Goal: Task Accomplishment & Management: Complete application form

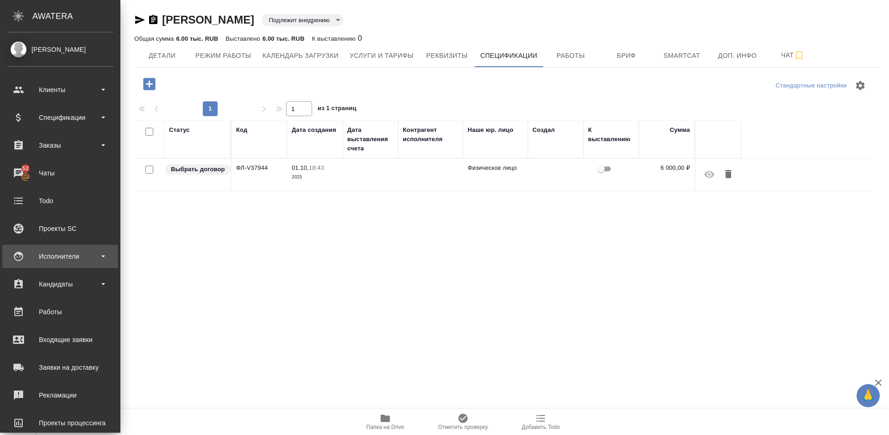
click at [73, 252] on div "Исполнители" at bounding box center [60, 257] width 107 height 14
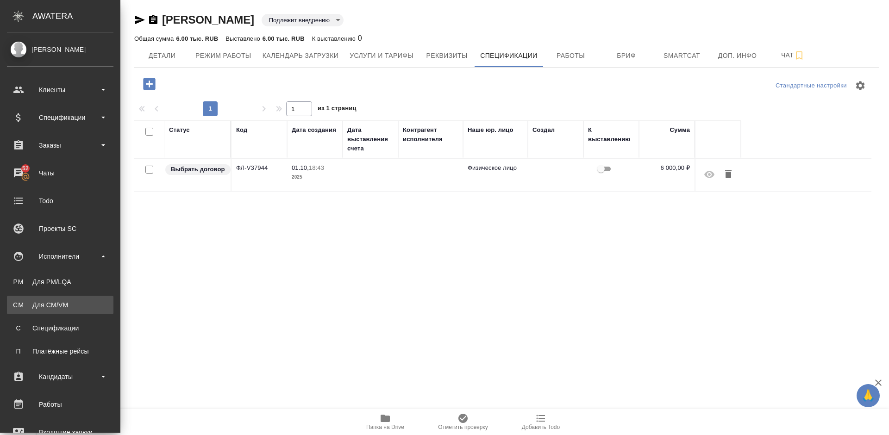
click at [79, 302] on div "Для CM/VM" at bounding box center [60, 305] width 97 height 9
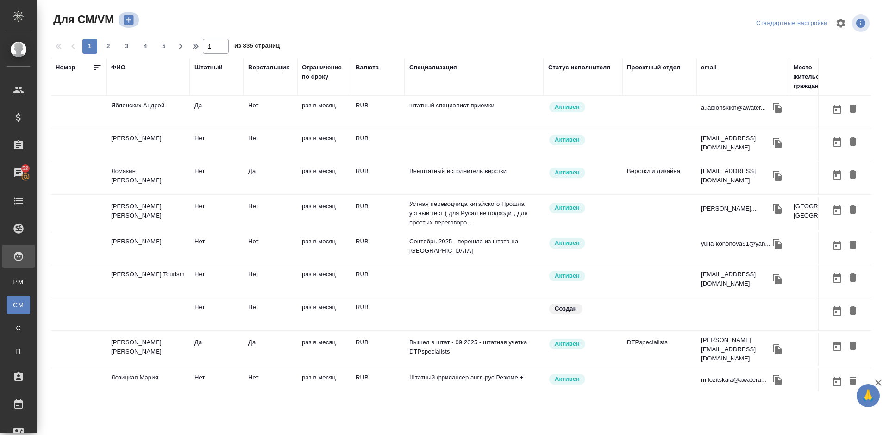
click at [128, 17] on icon "button" at bounding box center [129, 20] width 10 height 10
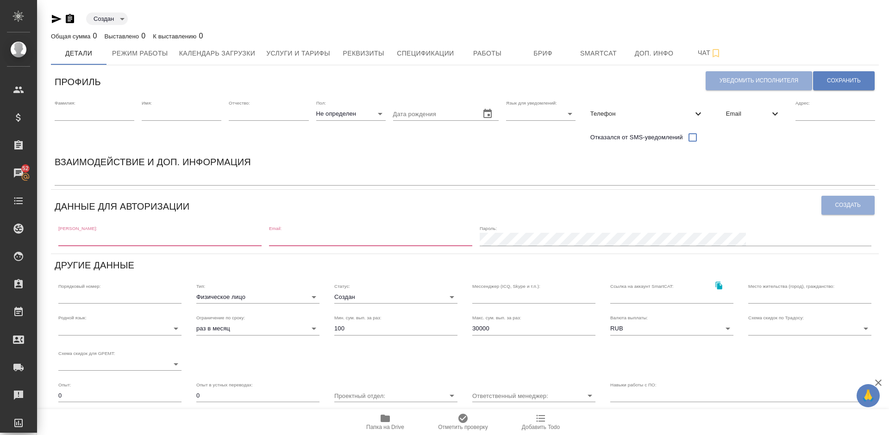
click at [95, 239] on input "text" at bounding box center [159, 239] width 203 height 13
paste input "[EMAIL_ADDRESS][DOMAIN_NAME]"
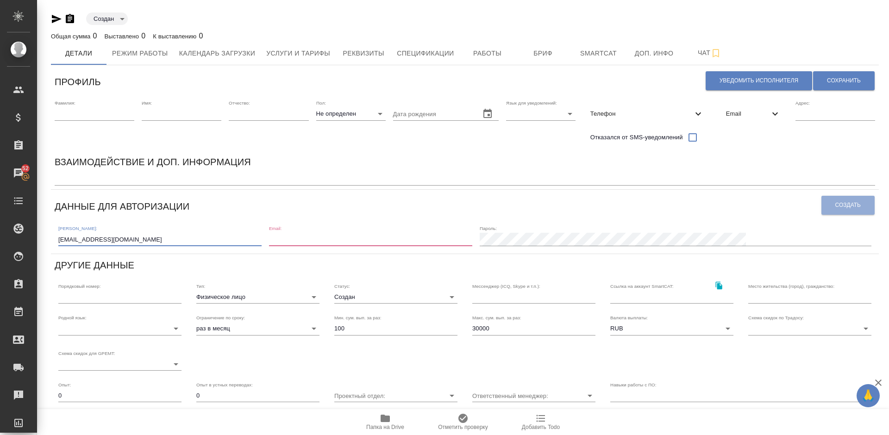
click at [59, 240] on input "[EMAIL_ADDRESS][DOMAIN_NAME]" at bounding box center [159, 239] width 203 height 13
type input "[EMAIL_ADDRESS][DOMAIN_NAME]"
click at [352, 240] on input "email" at bounding box center [370, 239] width 203 height 13
paste input "[EMAIL_ADDRESS][DOMAIN_NAME]"
click at [333, 239] on input "[EMAIL_ADDRESS][DOMAIN_NAME]" at bounding box center [370, 239] width 203 height 13
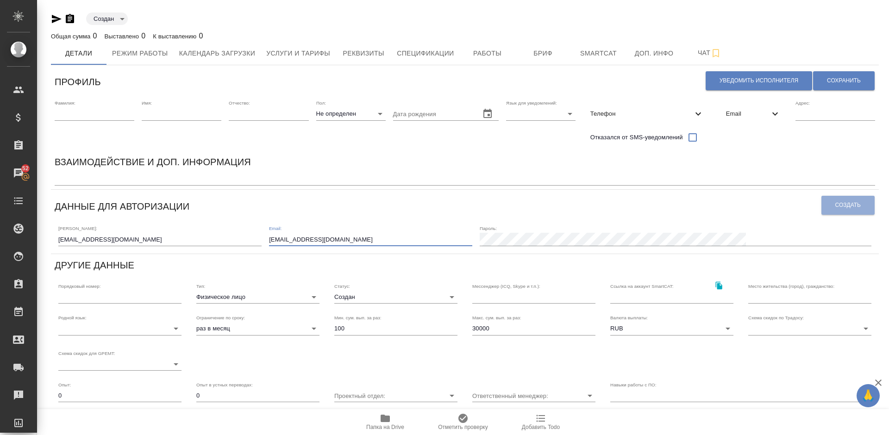
type input "[EMAIL_ADDRESS][DOMAIN_NAME]"
click at [839, 205] on span "Создать" at bounding box center [848, 205] width 25 height 8
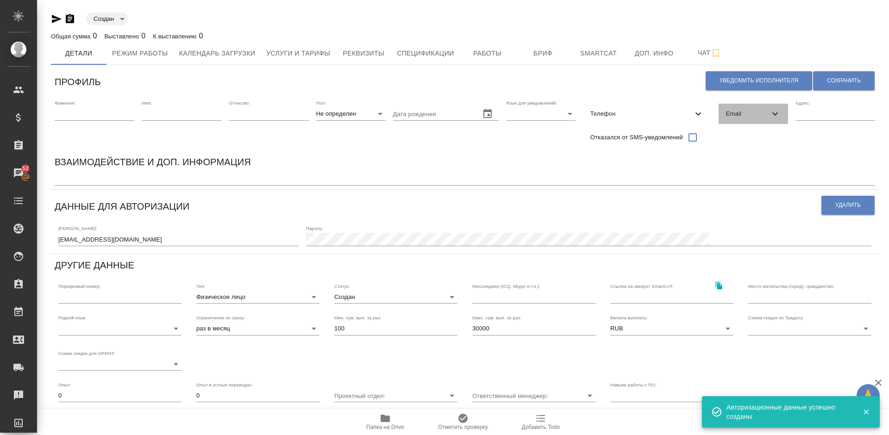
click at [756, 110] on span "Email" at bounding box center [748, 113] width 44 height 9
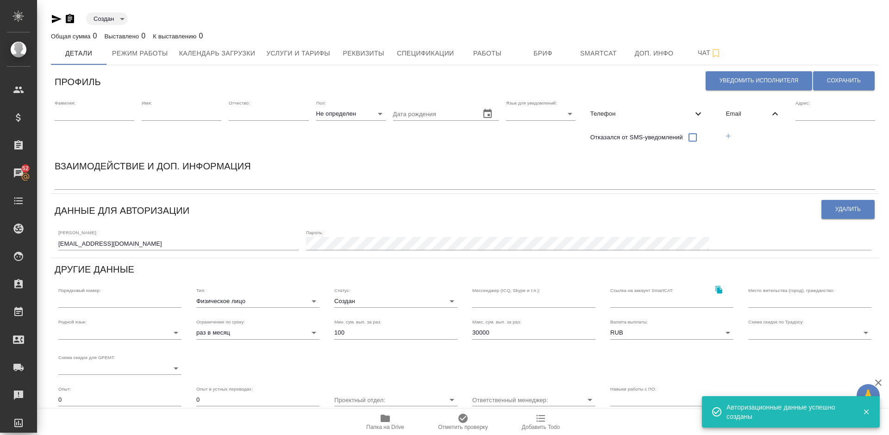
click at [728, 134] on icon "button" at bounding box center [728, 136] width 8 height 8
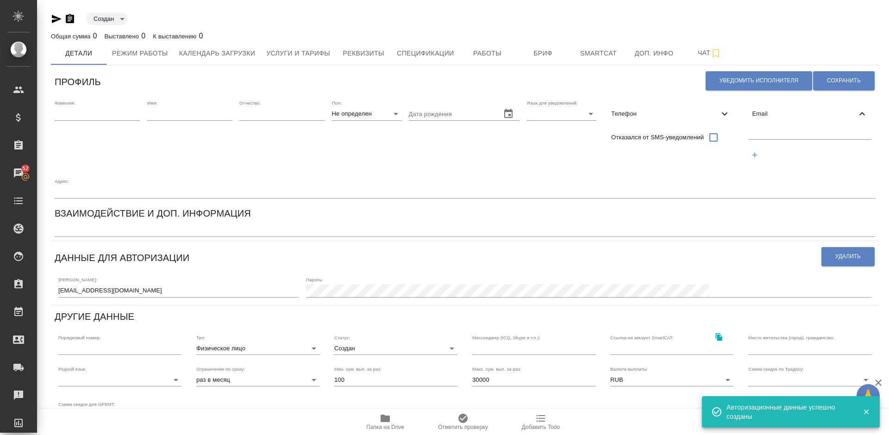
click at [767, 134] on input "text" at bounding box center [810, 134] width 123 height 12
paste input "[EMAIL_ADDRESS][DOMAIN_NAME]"
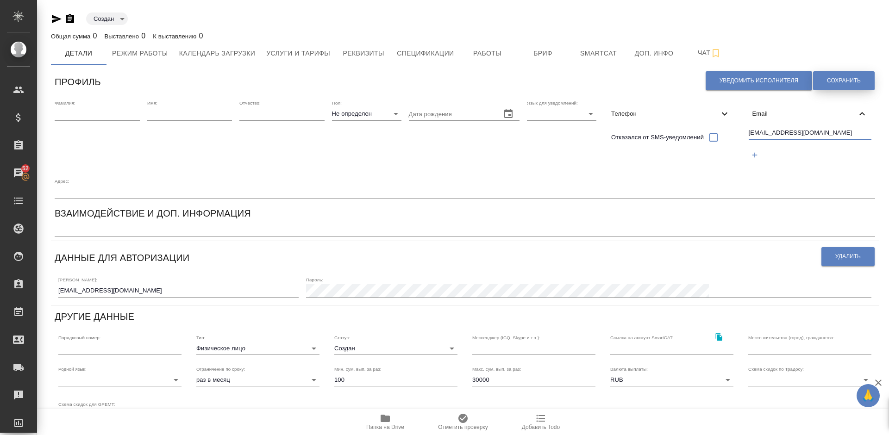
type input "[EMAIL_ADDRESS][DOMAIN_NAME]"
click at [837, 81] on span "Сохранить" at bounding box center [844, 81] width 34 height 8
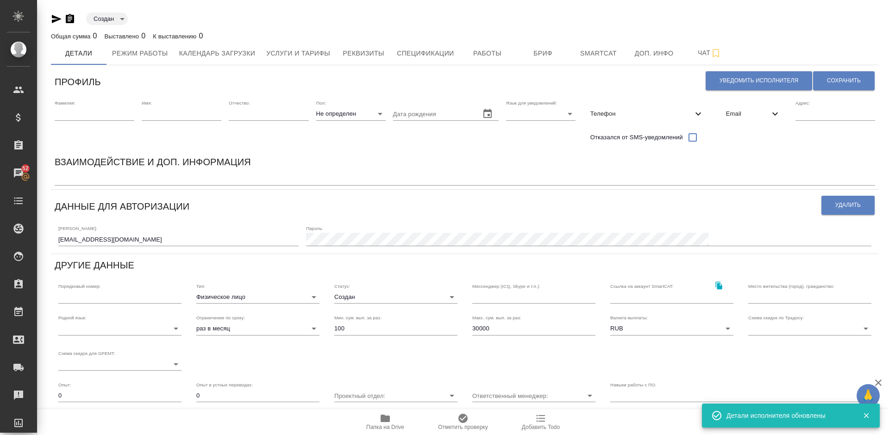
click at [102, 118] on input "text" at bounding box center [95, 113] width 80 height 13
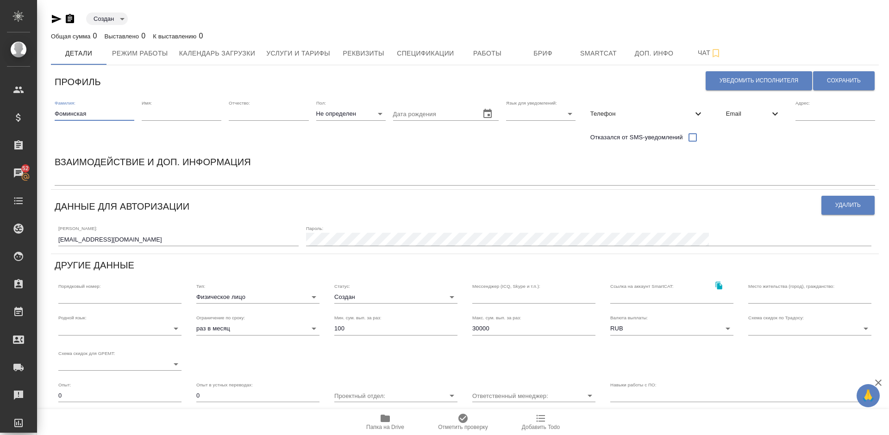
type input "Фоминская"
click at [160, 120] on input "text" at bounding box center [182, 113] width 80 height 13
type input "Софья"
click at [260, 181] on textarea at bounding box center [465, 179] width 821 height 7
click at [355, 115] on body "🙏 .cls-1 fill:#fff; AWATERA [PERSON_NAME] Спецификации Заказы 52 Чаты Todo Прое…" at bounding box center [444, 217] width 889 height 435
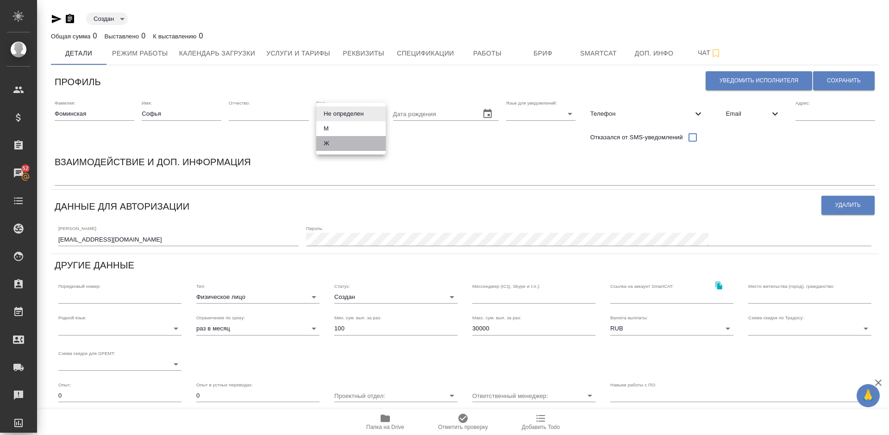
click at [353, 145] on li "Ж" at bounding box center [350, 143] width 69 height 15
type input "[DEMOGRAPHIC_DATA]"
click at [540, 112] on body "🙏 .cls-1 fill:#fff; AWATERA [PERSON_NAME] Спецификации Заказы 52 Чаты Todo Прое…" at bounding box center [444, 217] width 889 height 435
click at [525, 115] on li "Русский" at bounding box center [540, 114] width 69 height 15
type input "RU"
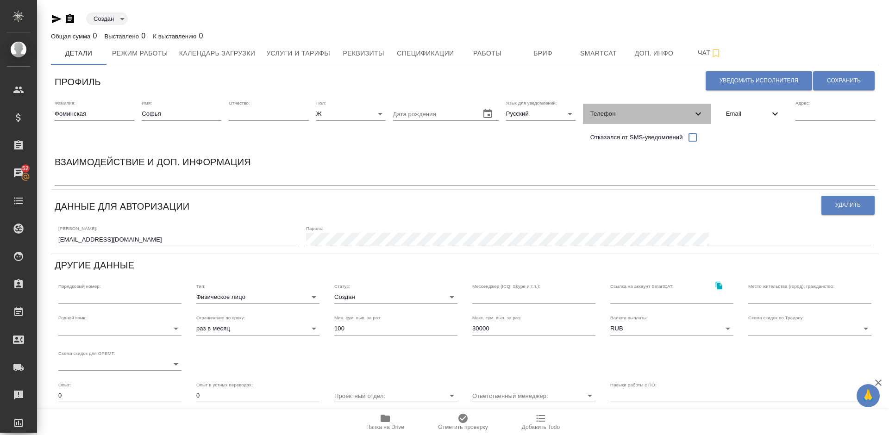
click at [624, 110] on span "Телефон" at bounding box center [642, 113] width 102 height 9
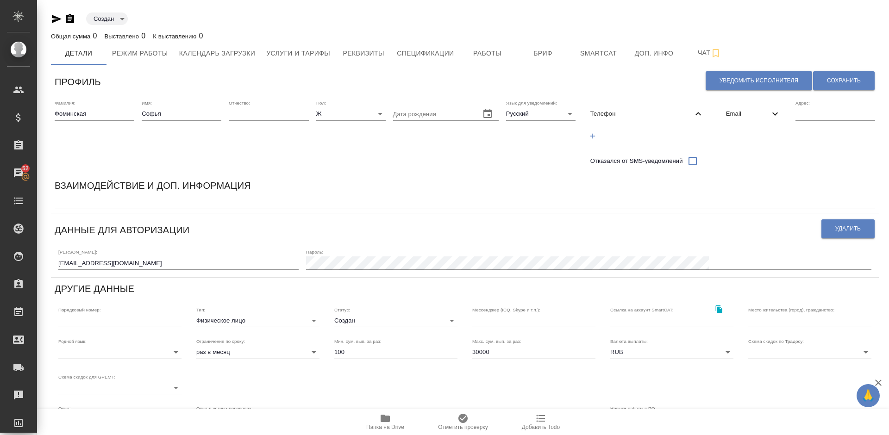
click at [593, 137] on icon "button" at bounding box center [593, 135] width 5 height 5
select select "RU"
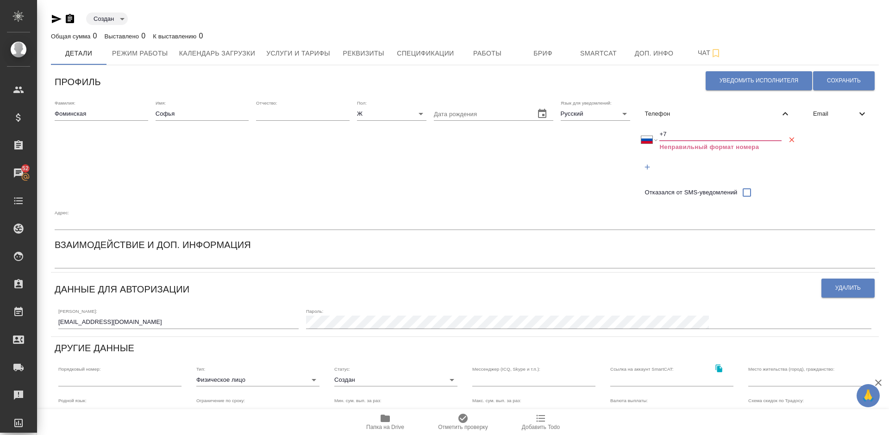
click at [673, 132] on input "+7" at bounding box center [721, 134] width 122 height 13
type input "+"
select select "ZZ"
paste input "[PHONE_NUMBER]"
select select "RU"
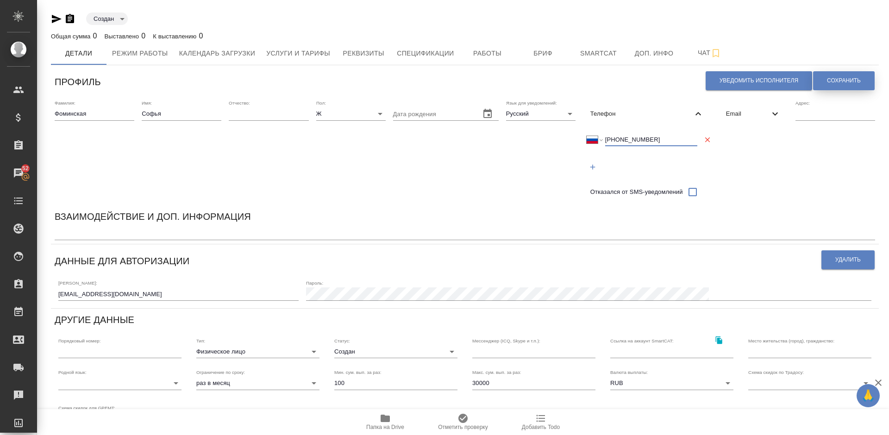
type input "[PHONE_NUMBER]"
click at [831, 75] on button "Сохранить" at bounding box center [844, 80] width 62 height 19
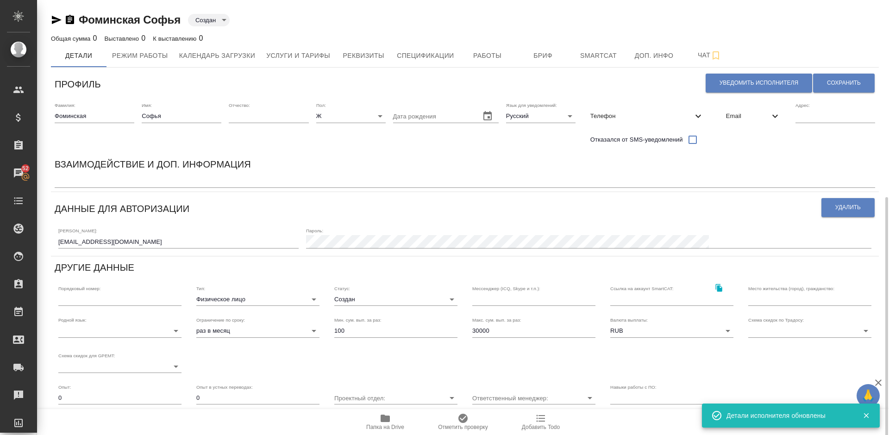
scroll to position [125, 0]
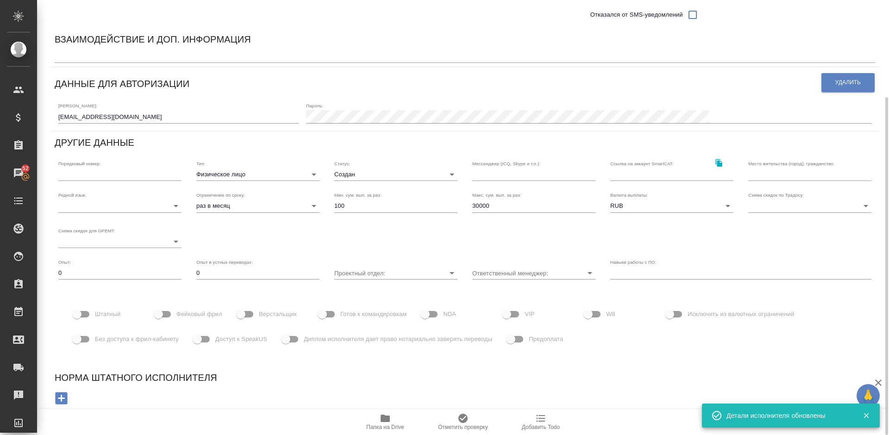
click at [765, 179] on input "text" at bounding box center [810, 174] width 123 height 13
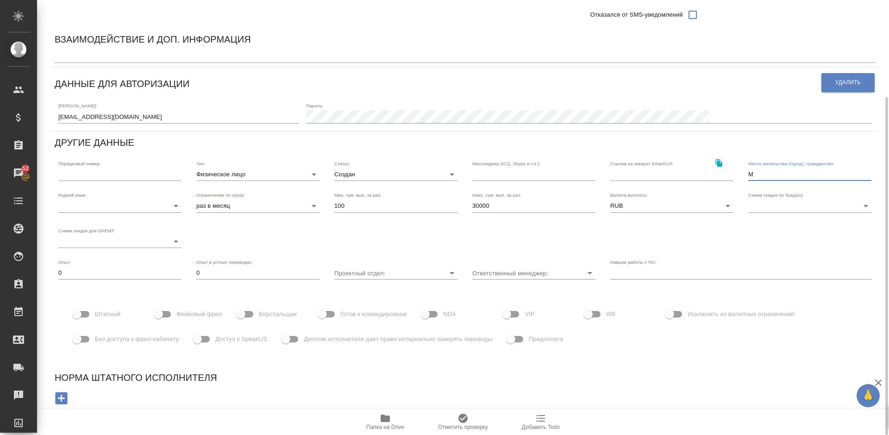
type input "[GEOGRAPHIC_DATA], [GEOGRAPHIC_DATA]"
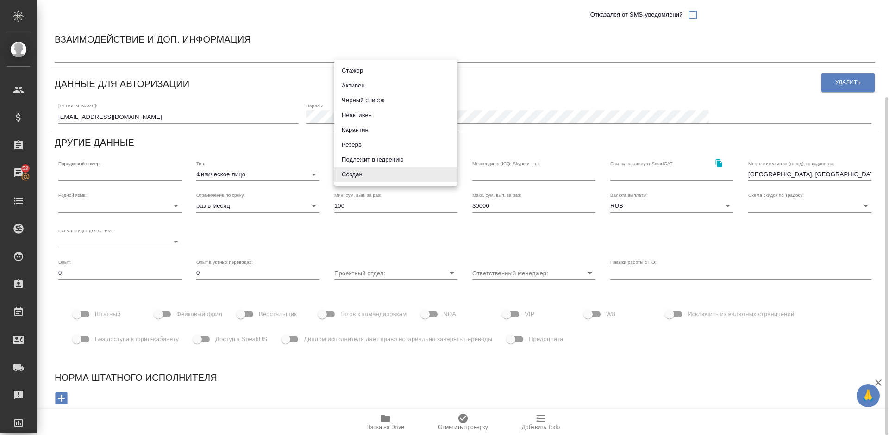
click at [420, 175] on body "🙏 .cls-1 fill:#fff; AWATERA [PERSON_NAME] Спецификации Заказы 52 Чаты Todo Прое…" at bounding box center [444, 217] width 889 height 435
click at [363, 87] on li "Активен" at bounding box center [395, 85] width 123 height 15
type input "active"
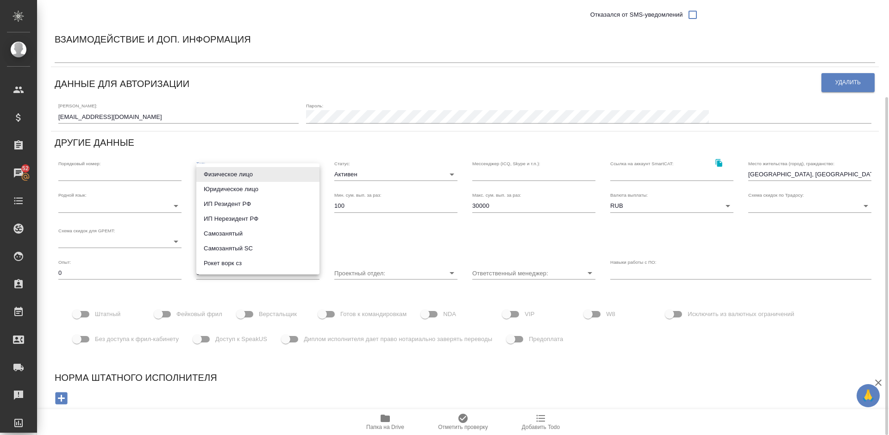
click at [274, 174] on body "🙏 .cls-1 fill:#fff; AWATERA [PERSON_NAME] Спецификации Заказы 52 Чаты Todo Прое…" at bounding box center [444, 217] width 889 height 435
click at [252, 270] on li "Рокет ворк сз" at bounding box center [257, 263] width 123 height 15
type input "rocketWorkSelfEmployed"
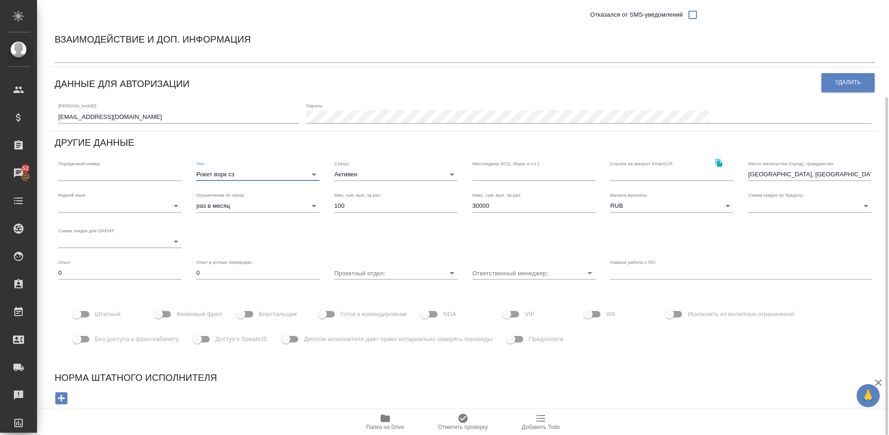
click at [494, 205] on input "30000" at bounding box center [533, 206] width 123 height 13
type input "3"
type input "100000"
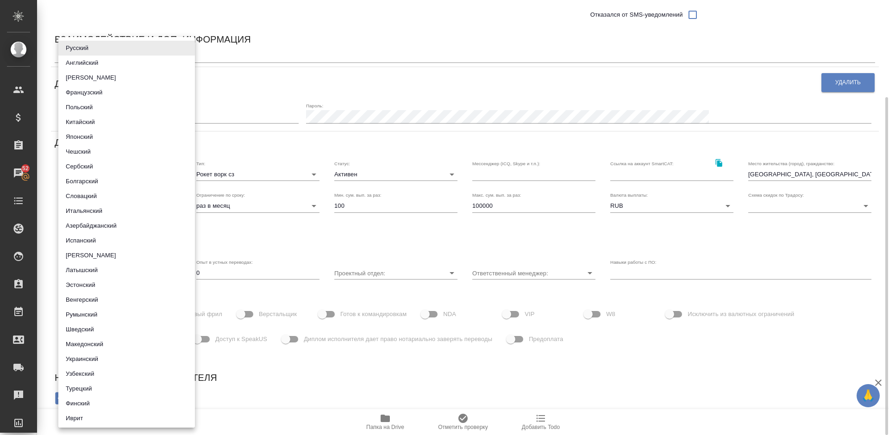
click at [140, 201] on body "🙏 .cls-1 fill:#fff; AWATERA [PERSON_NAME] Спецификации Заказы 52 Чаты Todo Прое…" at bounding box center [444, 217] width 889 height 435
click at [142, 48] on li "Русский" at bounding box center [126, 48] width 137 height 15
type input "5b23e16b512f265610b605f7"
click at [724, 91] on div at bounding box center [444, 217] width 889 height 435
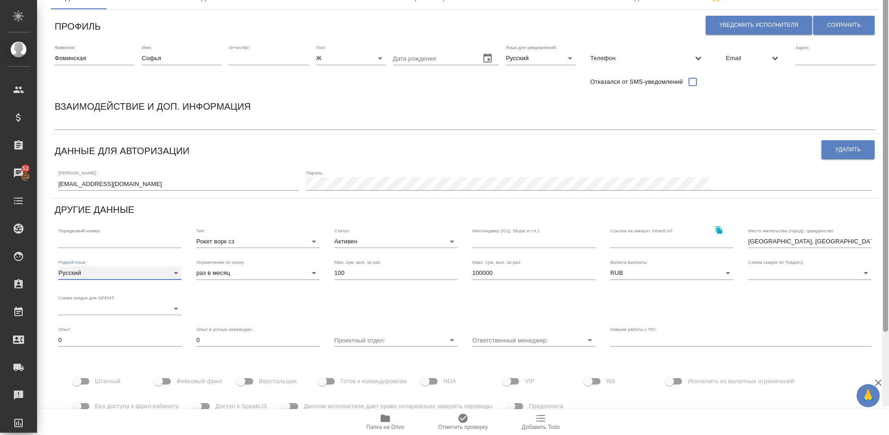
scroll to position [0, 0]
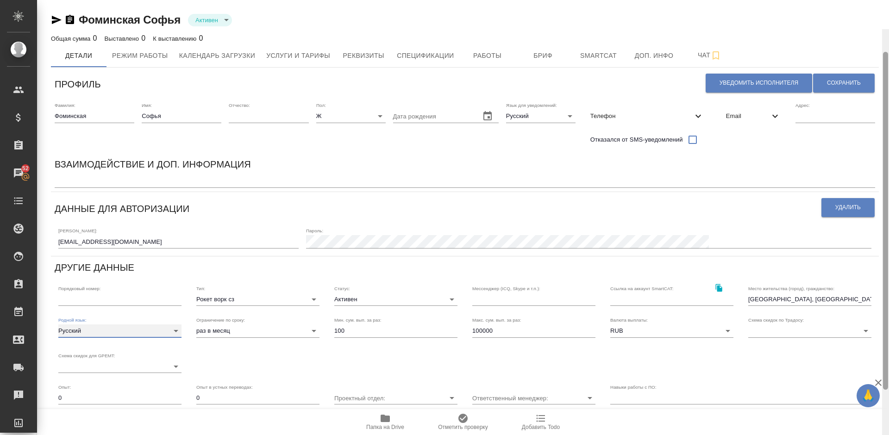
drag, startPoint x: 884, startPoint y: 183, endPoint x: 888, endPoint y: 44, distance: 139.0
click at [888, 52] on div at bounding box center [885, 221] width 5 height 338
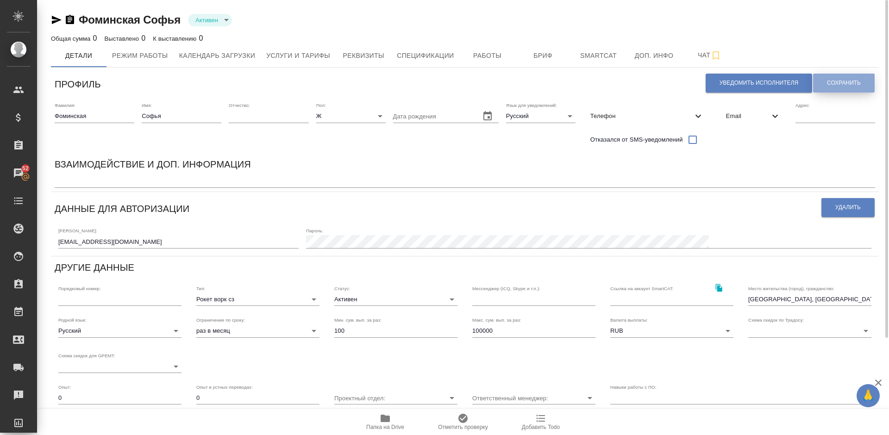
click at [835, 80] on span "Сохранить" at bounding box center [844, 83] width 34 height 8
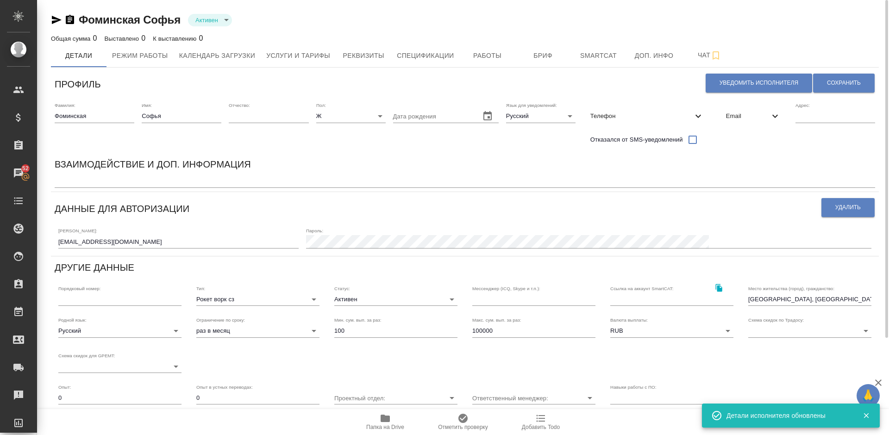
click at [75, 183] on textarea at bounding box center [465, 181] width 821 height 7
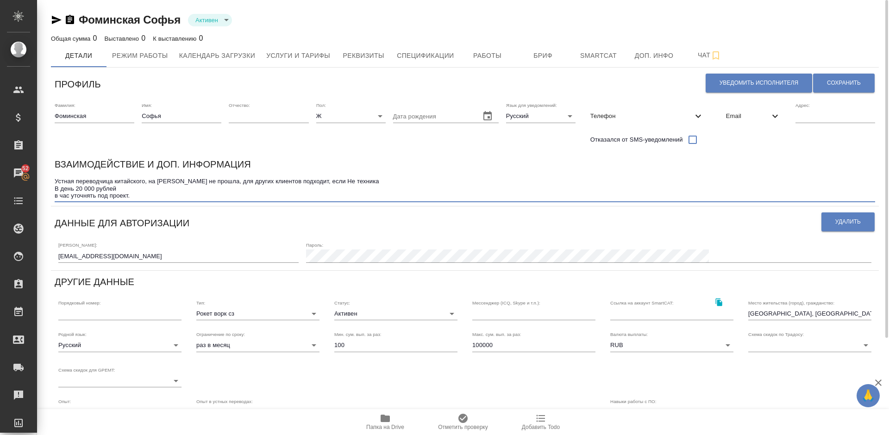
click at [121, 188] on textarea "Устная переводчица китайского, на [PERSON_NAME] не прошла, для других клиентов …" at bounding box center [465, 188] width 821 height 21
click at [158, 197] on textarea "Устная переводчица китайского, на [PERSON_NAME] не прошла, для других клиентов …" at bounding box center [465, 188] width 821 height 21
type textarea "Устная переводчица китайского, на [PERSON_NAME] не прошла, для других клиентов …"
click at [843, 83] on span "Сохранить" at bounding box center [844, 83] width 34 height 8
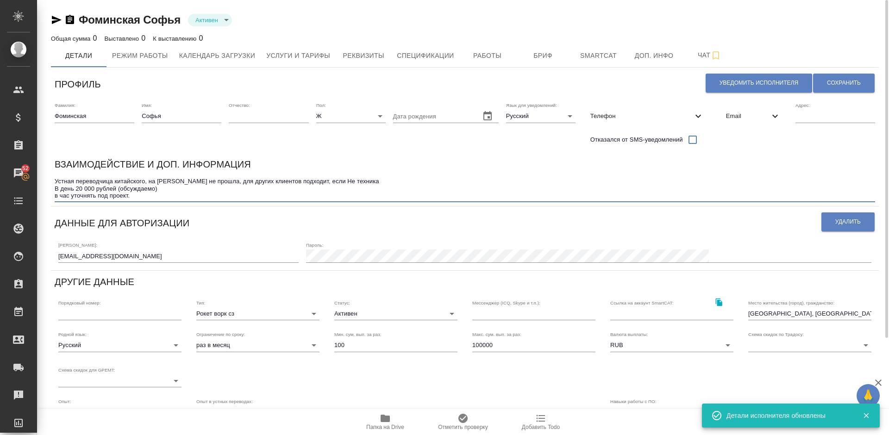
click at [148, 198] on textarea "Устная переводчица китайского, на [PERSON_NAME] не прошла, для других клиентов …" at bounding box center [465, 188] width 821 height 21
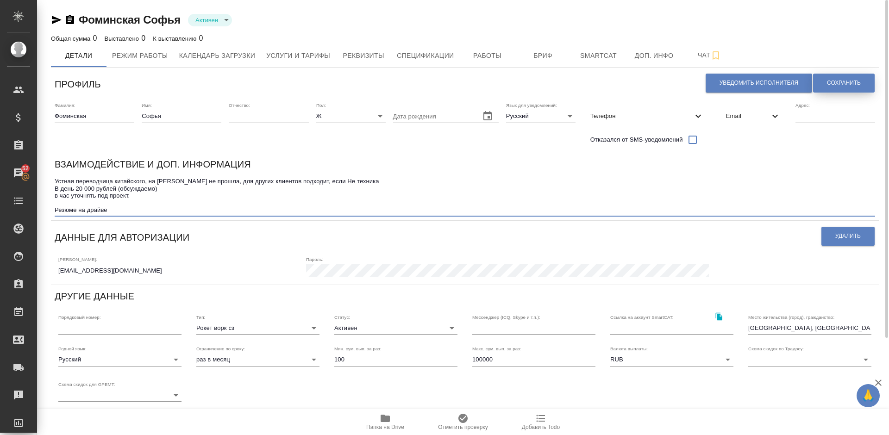
type textarea "Устная переводчица китайского, на [PERSON_NAME] не прошла, для других клиентов …"
click at [852, 82] on span "Сохранить" at bounding box center [844, 83] width 34 height 8
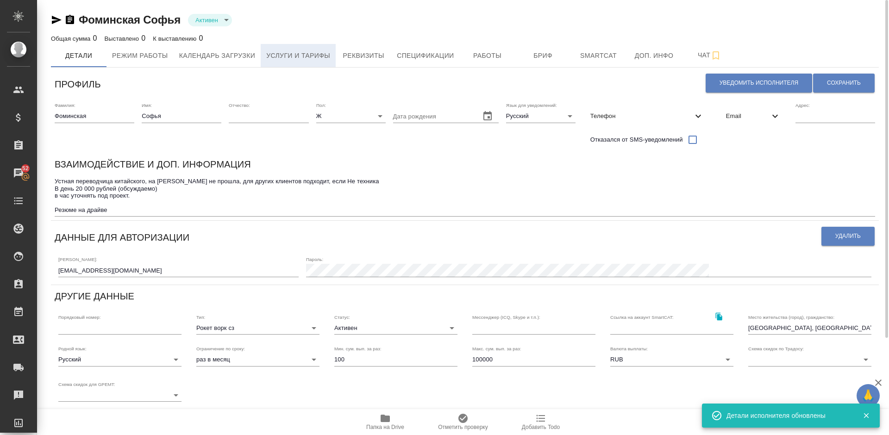
click at [285, 59] on span "Услуги и тарифы" at bounding box center [298, 56] width 64 height 12
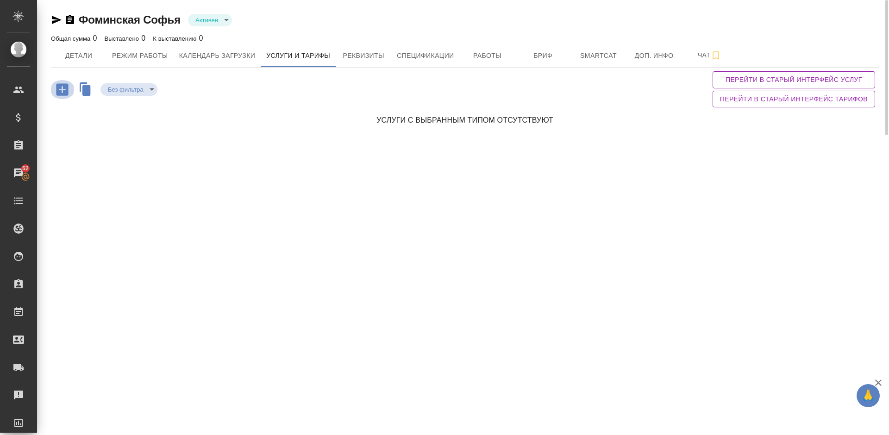
click at [63, 88] on icon "button" at bounding box center [62, 89] width 12 height 12
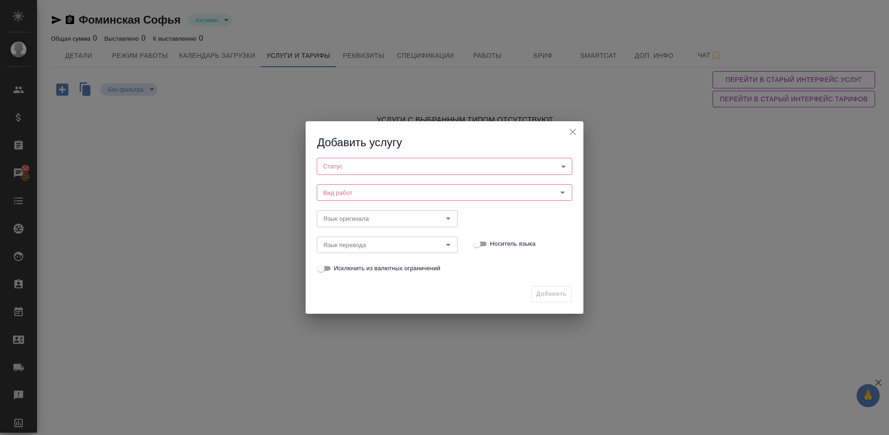
click at [370, 164] on body "🙏 .cls-1 fill:#fff; AWATERA [PERSON_NAME] Спецификации Заказы 52 Чаты Todo Прое…" at bounding box center [444, 217] width 889 height 435
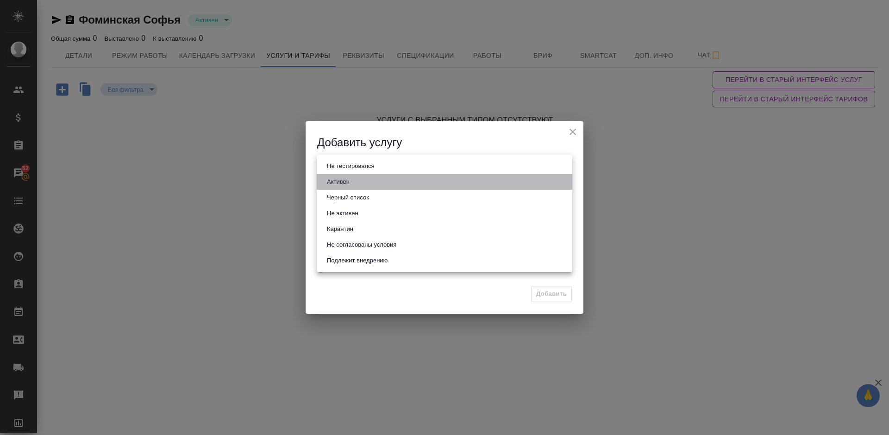
click at [370, 179] on li "Активен" at bounding box center [445, 182] width 256 height 16
type input "active"
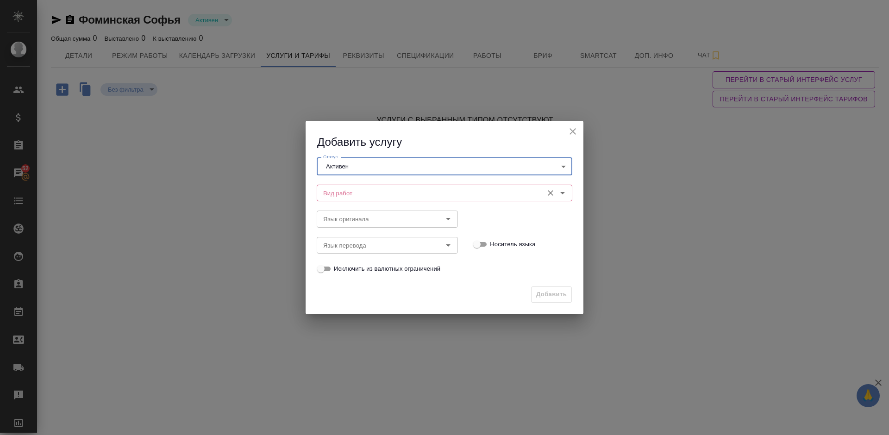
click at [389, 189] on input "Вид работ" at bounding box center [429, 193] width 219 height 11
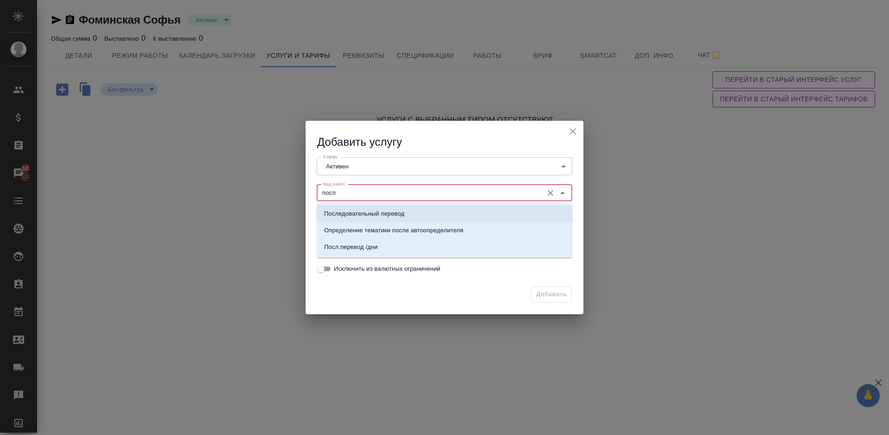
click at [403, 213] on p "Последовательный перевод" at bounding box center [364, 213] width 80 height 9
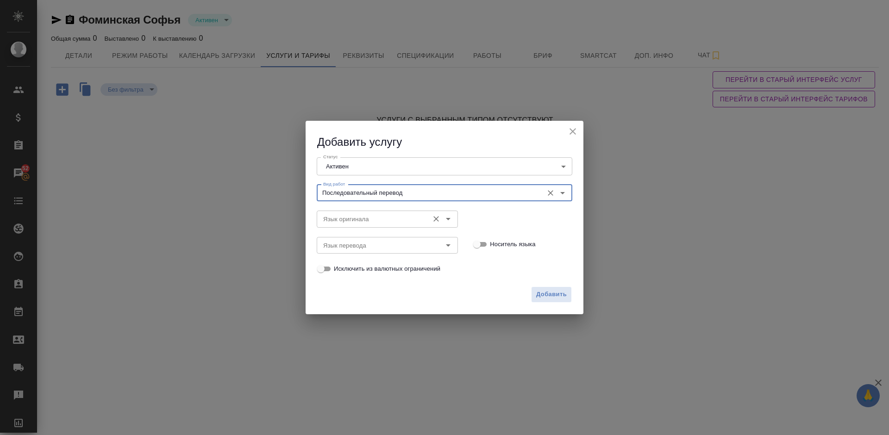
type input "Последовательный перевод"
click at [382, 216] on input "Язык оригинала" at bounding box center [372, 219] width 105 height 11
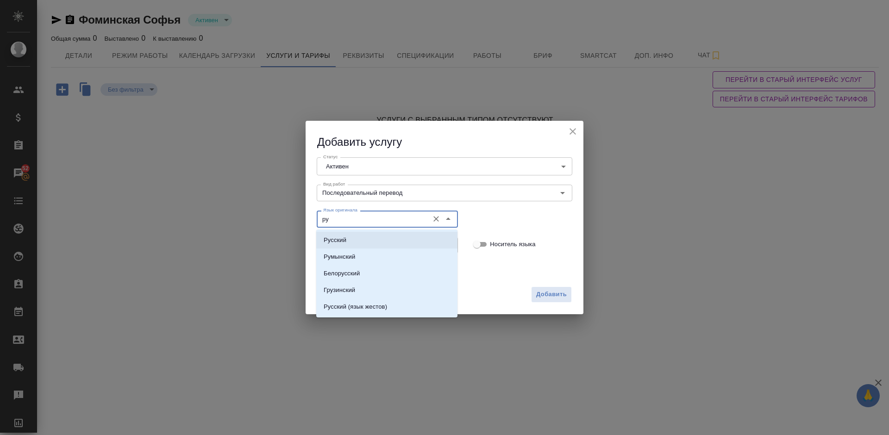
click at [379, 242] on li "Русский" at bounding box center [386, 240] width 141 height 17
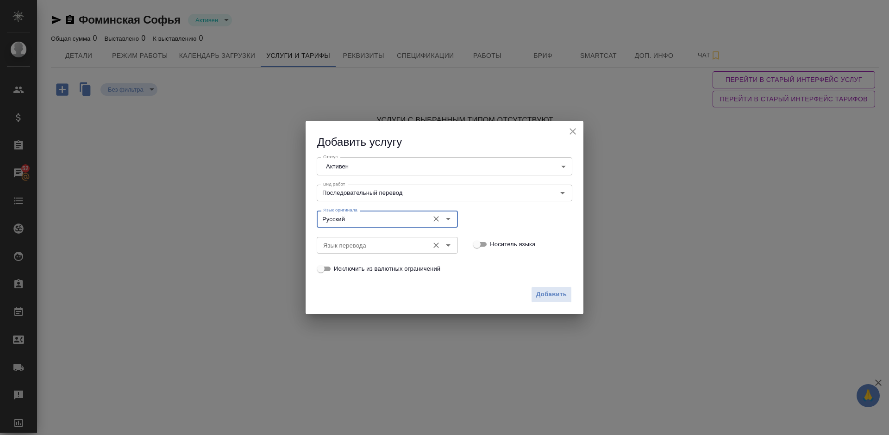
type input "Русский"
click at [367, 247] on input "Язык перевода" at bounding box center [372, 245] width 105 height 11
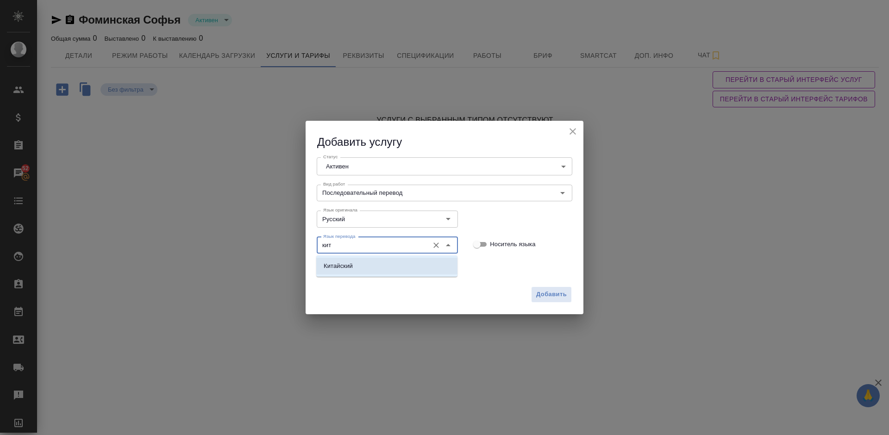
click at [375, 268] on li "Китайский" at bounding box center [386, 266] width 141 height 17
type input "Китайский"
click at [552, 291] on span "Добавить" at bounding box center [551, 294] width 31 height 11
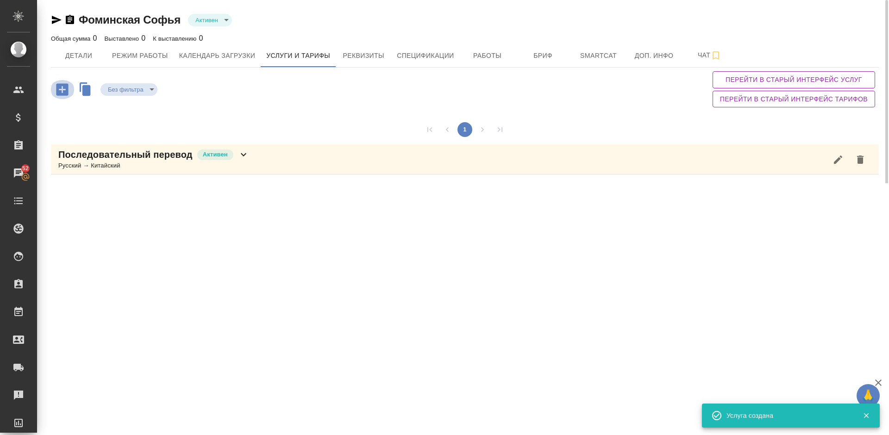
click at [59, 83] on icon "button" at bounding box center [62, 89] width 12 height 12
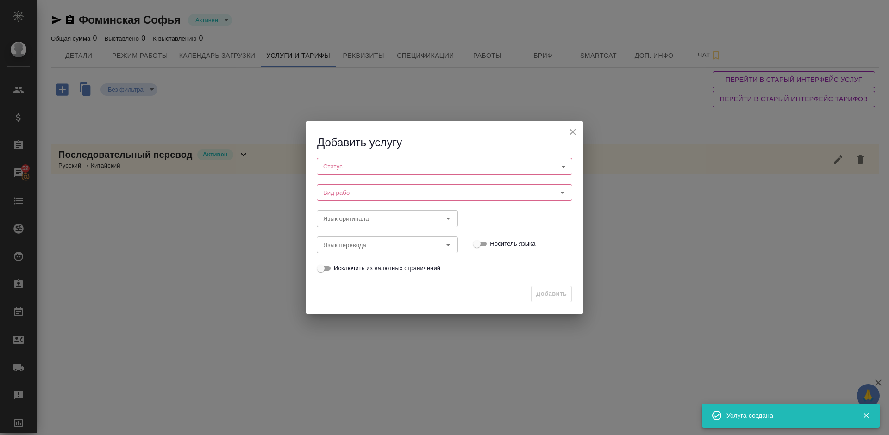
click at [380, 168] on body "🙏 .cls-1 fill:#fff; AWATERA [PERSON_NAME] Спецификации Заказы 52 Чаты Todo Прое…" at bounding box center [444, 217] width 889 height 435
click at [381, 185] on li "Активен" at bounding box center [445, 182] width 256 height 16
type input "active"
click at [392, 199] on input "Вид работ" at bounding box center [429, 193] width 219 height 11
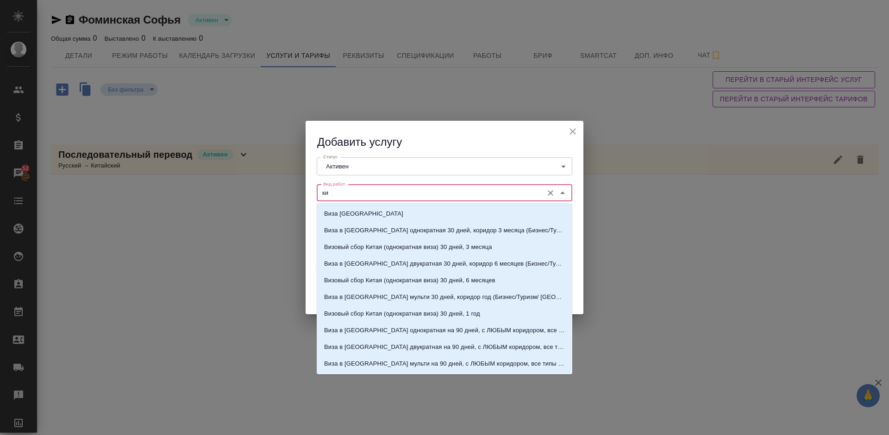
type input "к"
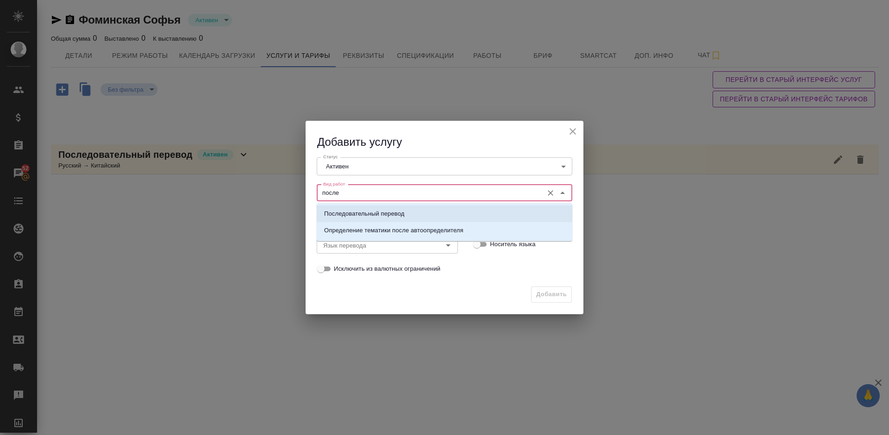
click at [395, 210] on p "Последовательный перевод" at bounding box center [364, 213] width 80 height 9
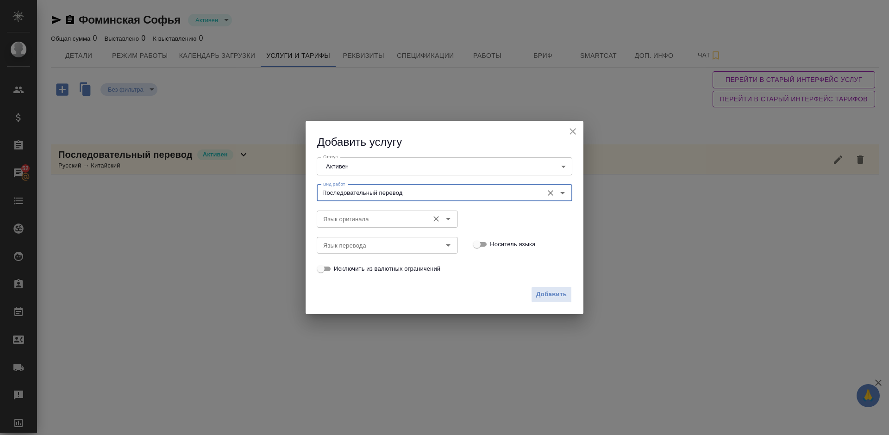
type input "Последовательный перевод"
click at [363, 216] on input "Язык оригинала" at bounding box center [372, 219] width 105 height 11
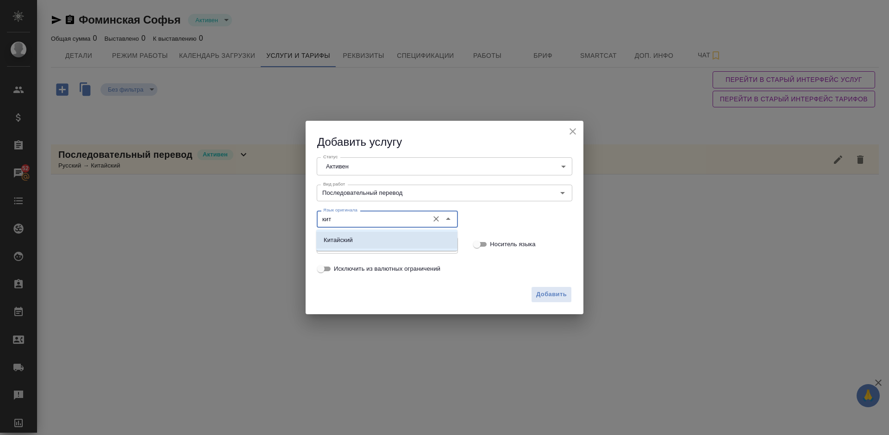
click at [370, 241] on li "Китайский" at bounding box center [386, 240] width 141 height 17
type input "Китайский"
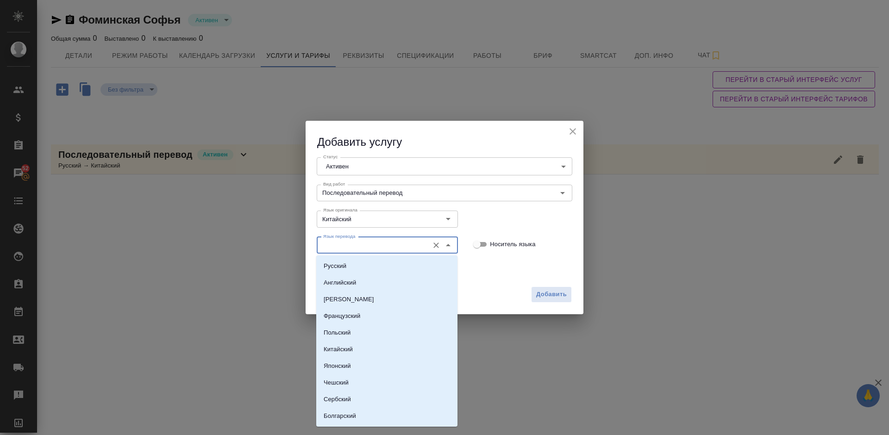
click at [362, 241] on input "Язык перевода" at bounding box center [372, 245] width 105 height 11
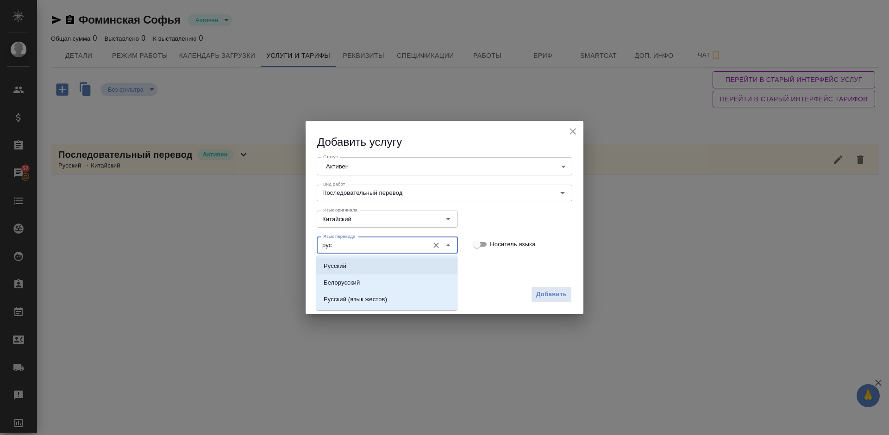
click at [371, 267] on li "Русский" at bounding box center [386, 266] width 141 height 17
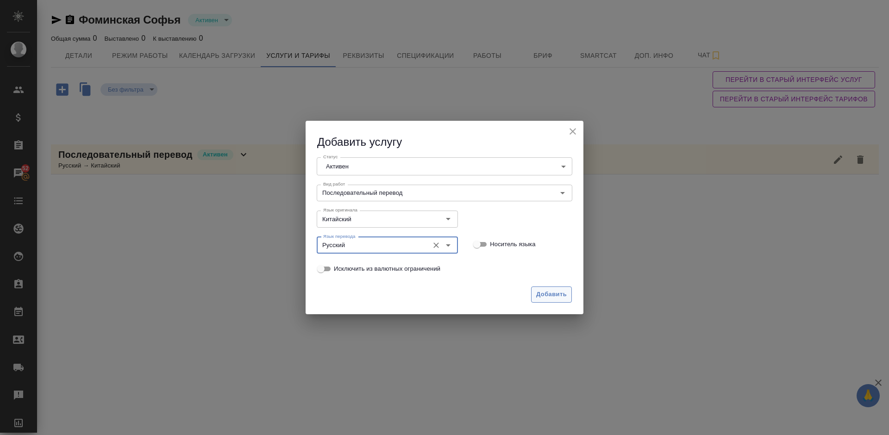
type input "Русский"
click at [547, 292] on span "Добавить" at bounding box center [551, 294] width 31 height 11
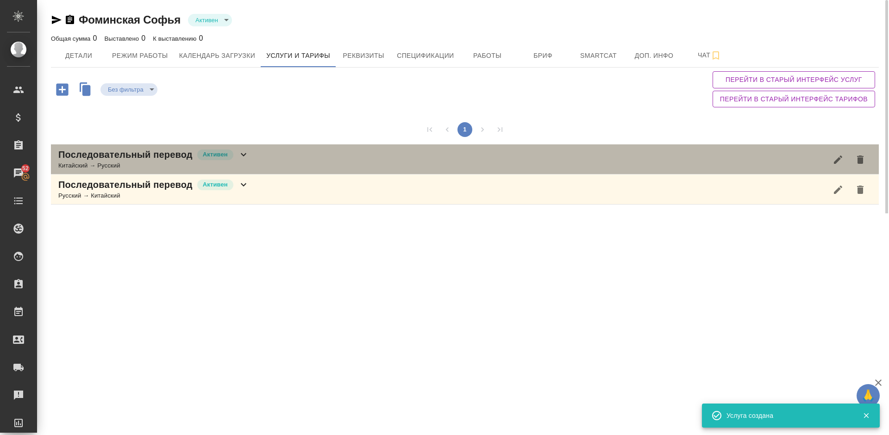
click at [255, 165] on div "Последовательный перевод [PERSON_NAME] → Русский" at bounding box center [465, 160] width 828 height 30
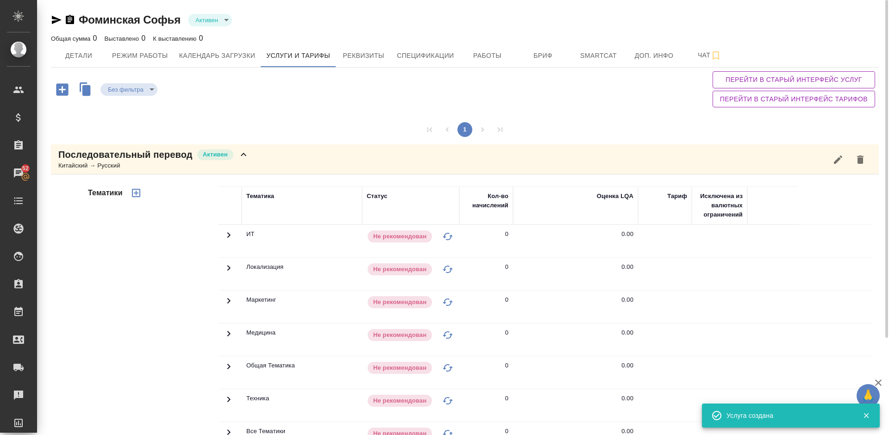
click at [159, 301] on div "Тематики" at bounding box center [152, 335] width 132 height 310
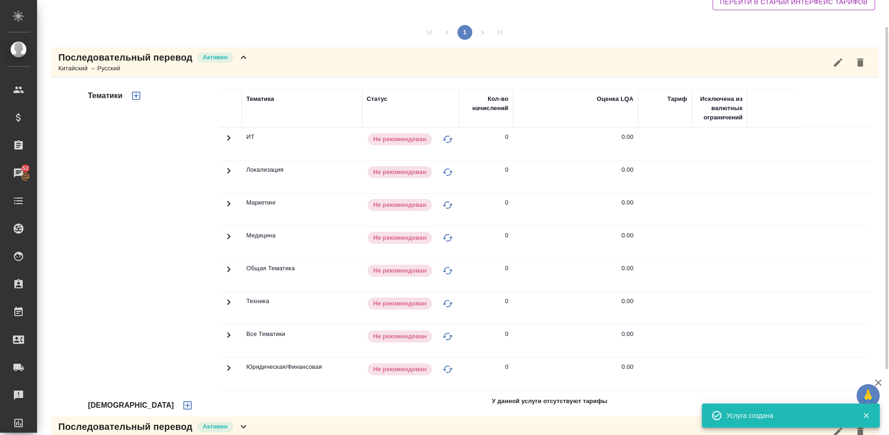
scroll to position [118, 0]
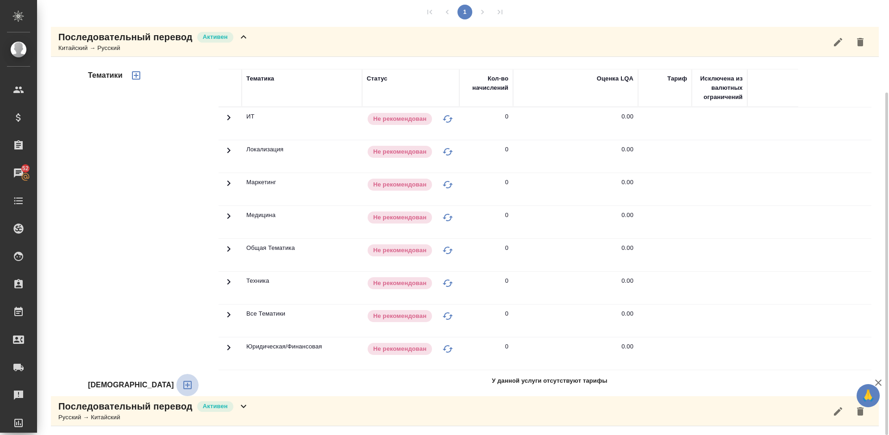
click at [182, 385] on icon "button" at bounding box center [187, 385] width 11 height 11
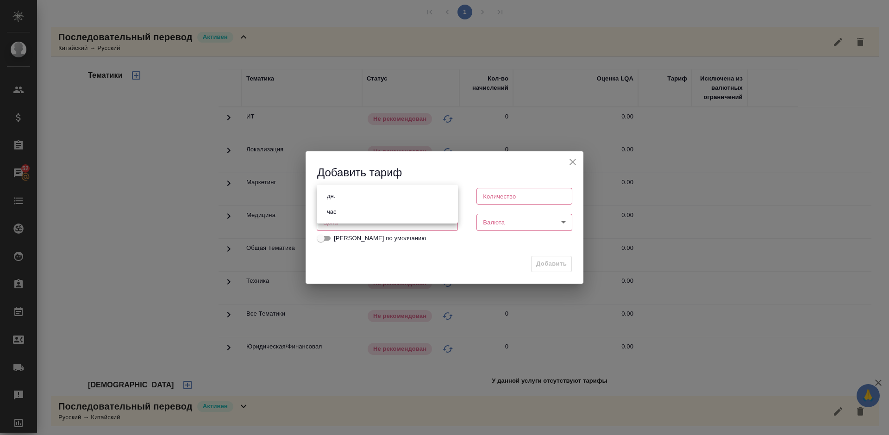
click at [388, 200] on body "🙏 .cls-1 fill:#fff; AWATERA [PERSON_NAME] Спецификации Заказы 52 Чаты Todo Прое…" at bounding box center [444, 217] width 889 height 435
click at [362, 211] on li "час" at bounding box center [387, 212] width 141 height 16
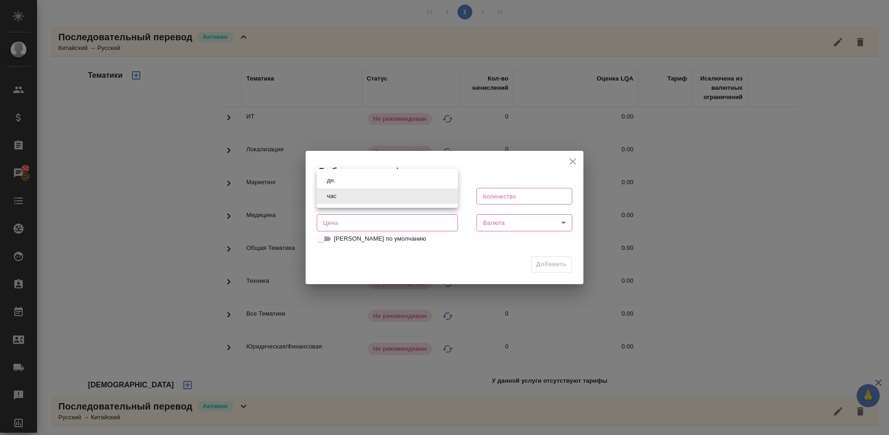
click at [358, 196] on body "🙏 .cls-1 fill:#fff; AWATERA [PERSON_NAME] Спецификации Заказы 52 Чаты Todo Прое…" at bounding box center [444, 217] width 889 height 435
click at [354, 182] on li "дн." at bounding box center [387, 181] width 141 height 16
type input "5a8b1489cc6b4906c91bfd8a"
click at [496, 196] on input "number" at bounding box center [525, 196] width 96 height 17
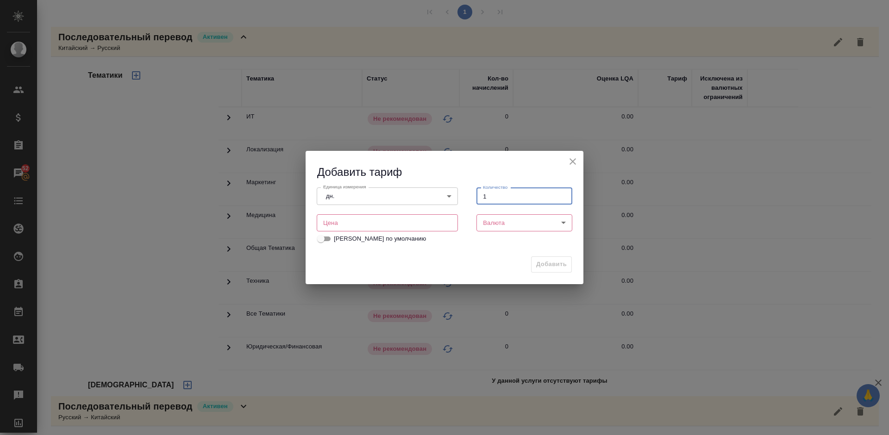
type input "1"
click at [417, 219] on input "number" at bounding box center [387, 222] width 141 height 17
type input "20000"
click at [511, 223] on body "🙏 .cls-1 fill:#fff; AWATERA [PERSON_NAME] Спецификации Заказы 52 Чаты Todo Прое…" at bounding box center [444, 217] width 889 height 435
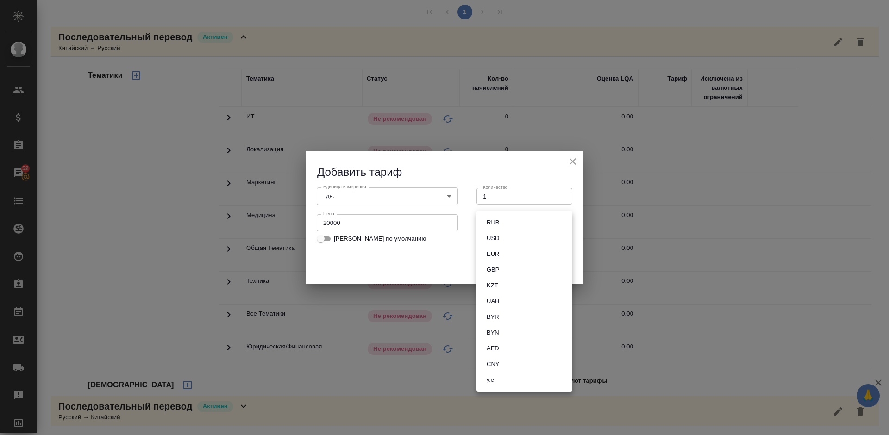
click at [516, 224] on li "RUB" at bounding box center [525, 223] width 96 height 16
type input "RUB"
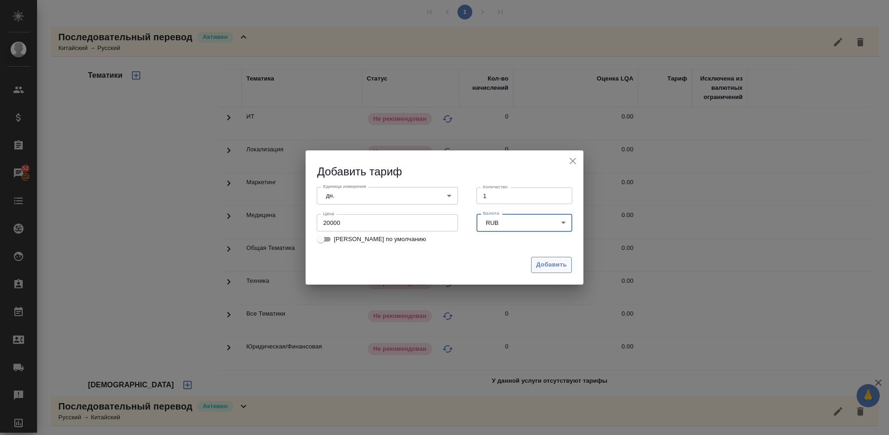
click at [549, 264] on span "Добавить" at bounding box center [551, 265] width 31 height 11
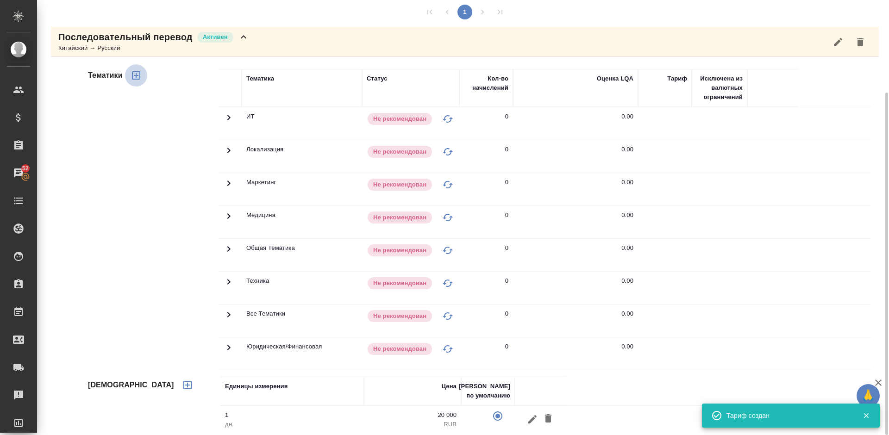
click at [138, 75] on icon "button" at bounding box center [136, 75] width 8 height 8
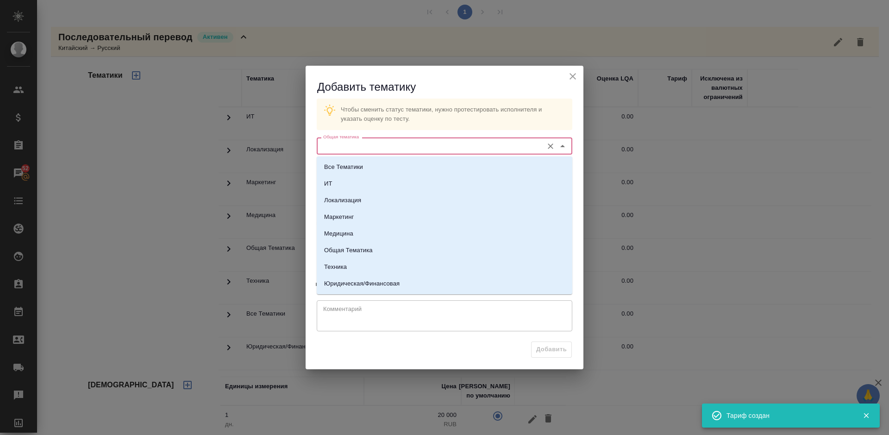
click at [379, 142] on input "Общая тематика" at bounding box center [429, 145] width 219 height 11
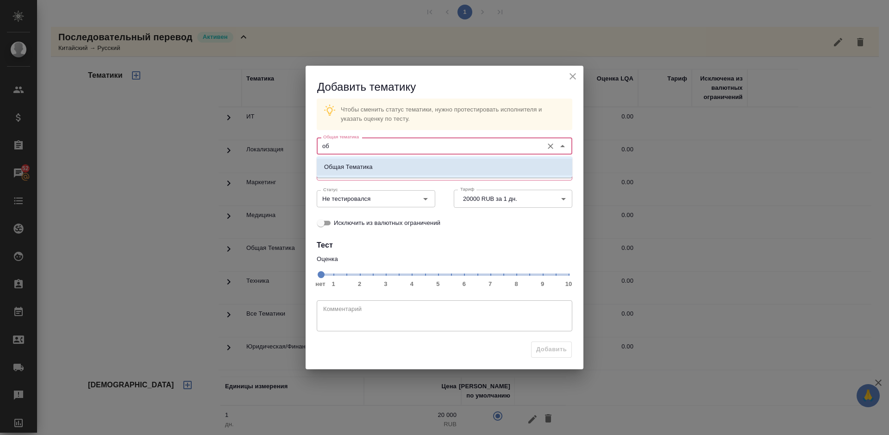
click at [395, 170] on li "Общая Тематика" at bounding box center [445, 167] width 256 height 17
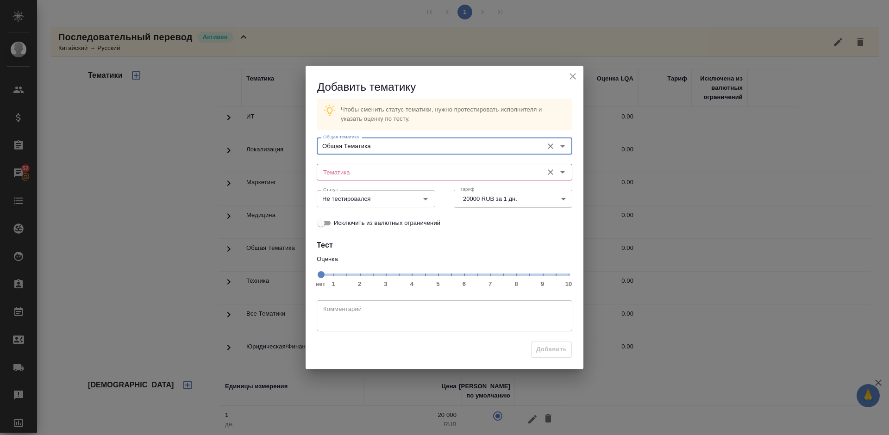
type input "Общая Тематика"
click at [364, 170] on input "Тематика" at bounding box center [429, 172] width 219 height 11
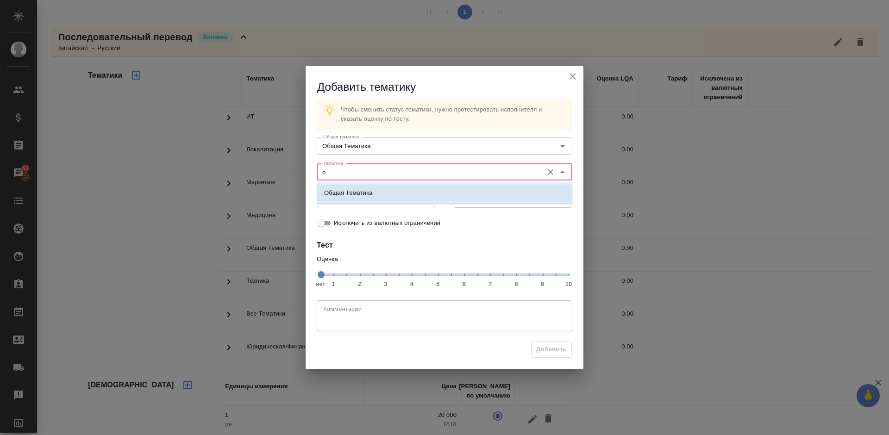
click at [383, 196] on li "Общая Тематика" at bounding box center [445, 193] width 256 height 17
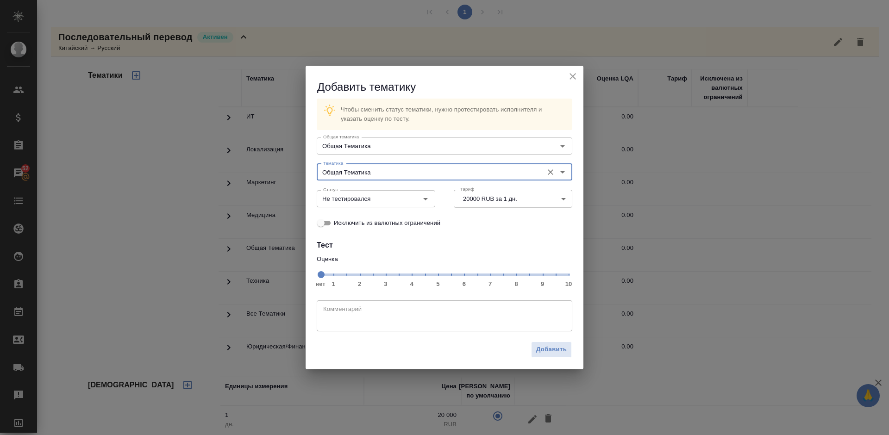
type input "Общая Тематика"
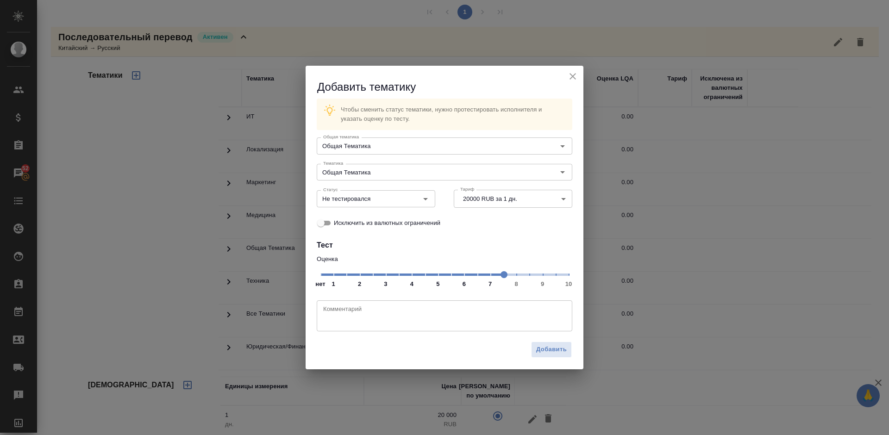
drag, startPoint x: 322, startPoint y: 273, endPoint x: 502, endPoint y: 277, distance: 180.2
click at [502, 277] on span at bounding box center [504, 274] width 7 height 7
click at [390, 206] on div "Не тестировался Статус" at bounding box center [376, 198] width 119 height 17
click at [383, 195] on input "Не тестировался" at bounding box center [361, 198] width 82 height 11
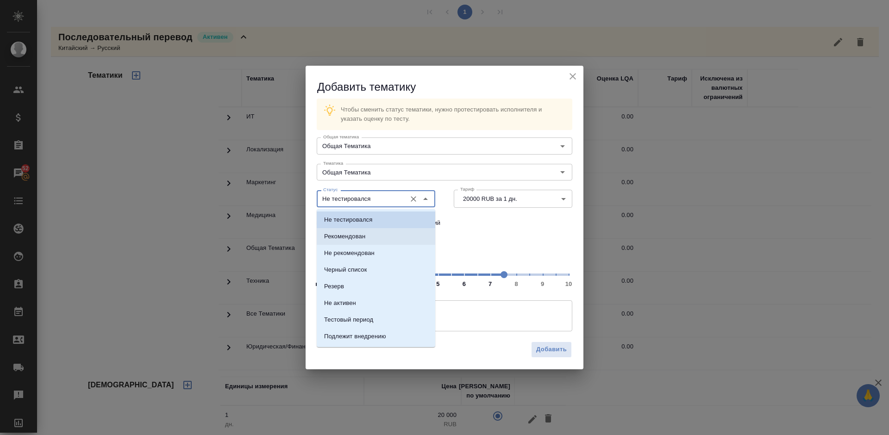
click at [389, 237] on li "Рекомендован" at bounding box center [376, 236] width 119 height 17
type input "Рекомендован"
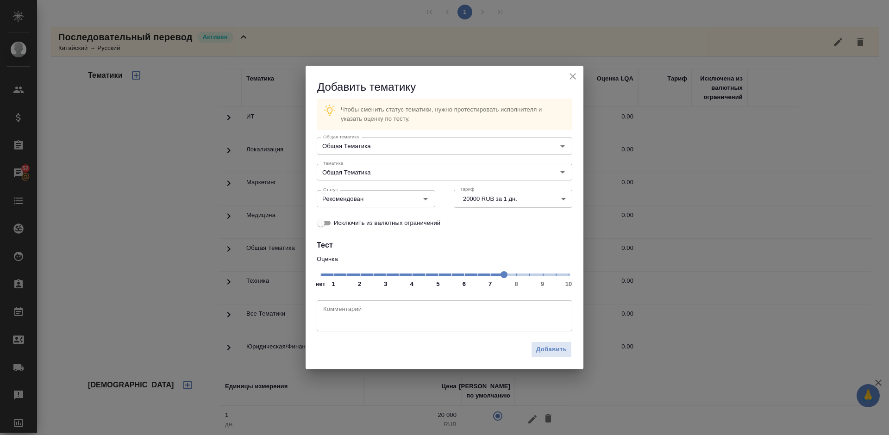
click at [554, 359] on div "Добавить" at bounding box center [445, 353] width 278 height 32
click at [551, 349] on span "Добавить" at bounding box center [551, 350] width 31 height 11
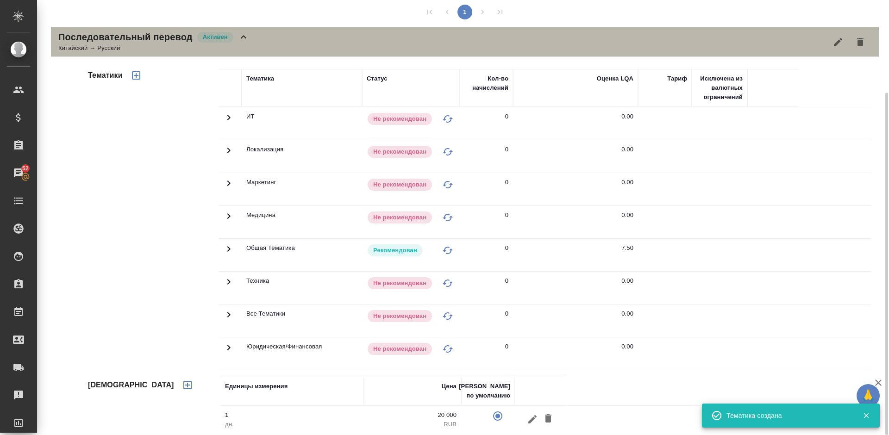
click at [253, 38] on div "Последовательный перевод [PERSON_NAME] → Русский" at bounding box center [465, 42] width 828 height 30
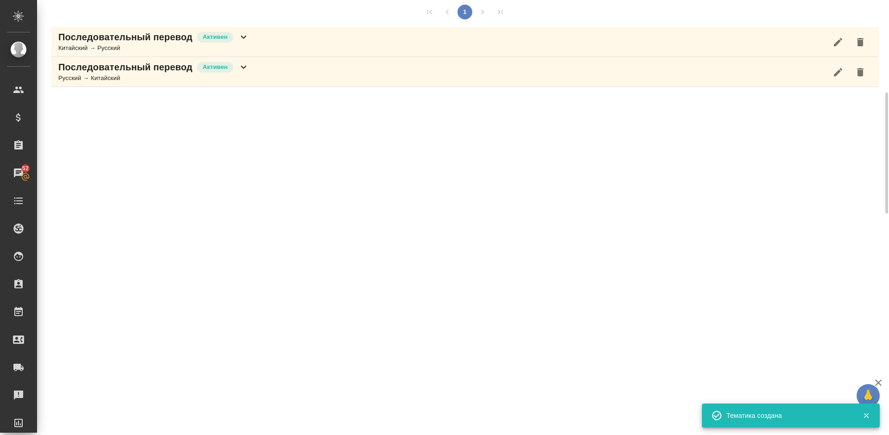
click at [267, 72] on div "Последовательный перевод Активен Русский → Китайский" at bounding box center [465, 72] width 828 height 30
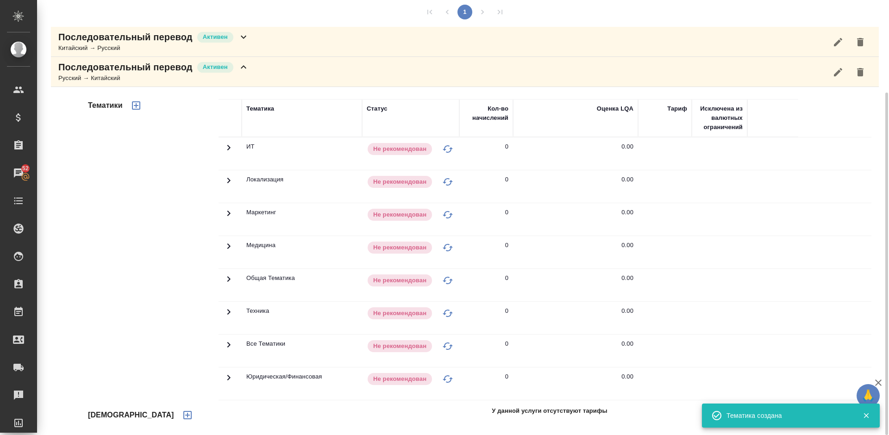
click at [188, 225] on div "Тематики" at bounding box center [152, 248] width 132 height 310
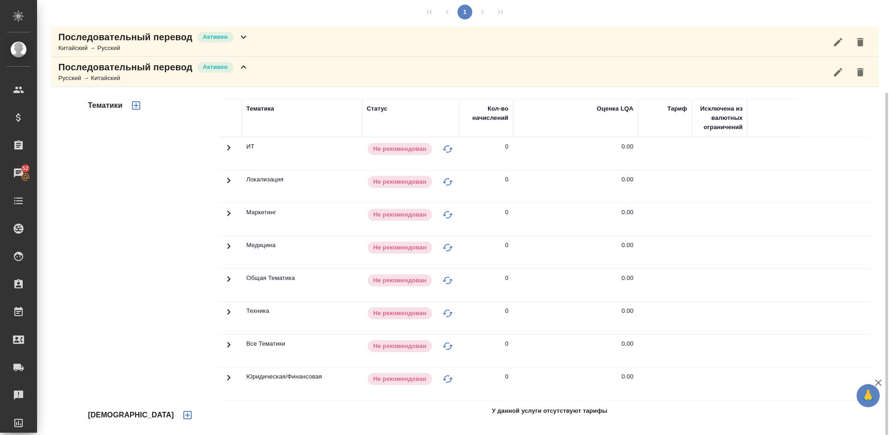
click at [183, 414] on icon "button" at bounding box center [187, 415] width 8 height 8
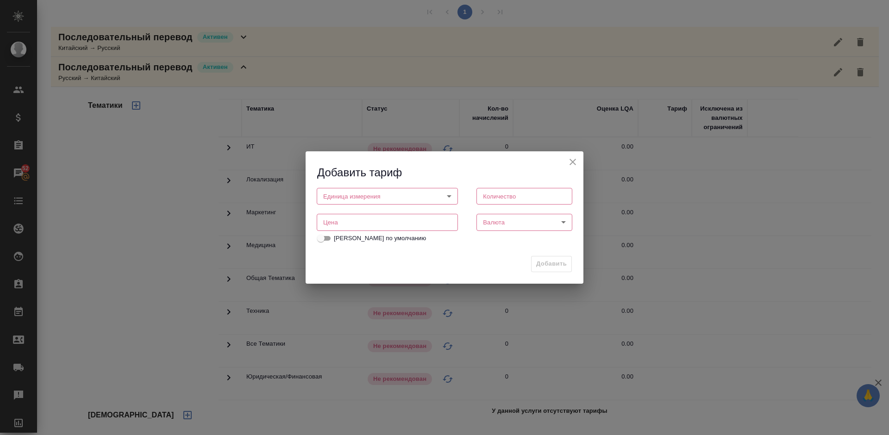
click at [355, 196] on body "🙏 .cls-1 fill:#fff; AWATERA [PERSON_NAME] Спецификации Заказы 52 Чаты Todo Прое…" at bounding box center [444, 217] width 889 height 435
click at [352, 198] on li "дн." at bounding box center [387, 197] width 141 height 16
type input "5a8b1489cc6b4906c91bfd8a"
click at [516, 194] on input "number" at bounding box center [525, 196] width 96 height 17
type input "1"
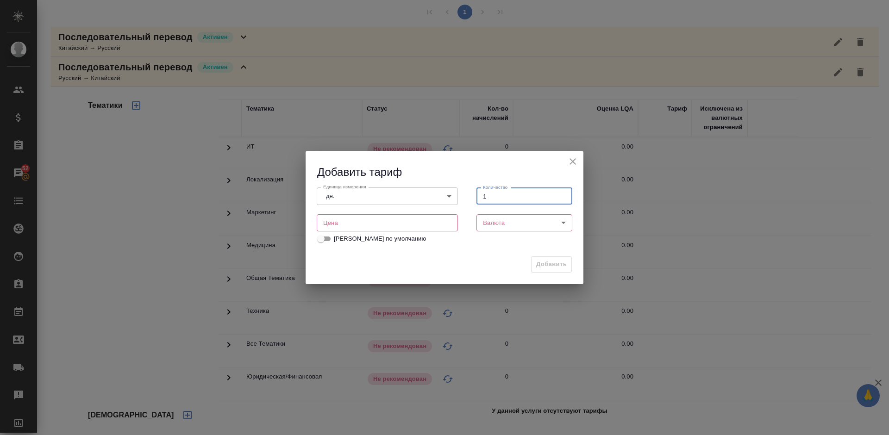
click at [414, 219] on input "number" at bounding box center [387, 222] width 141 height 17
type input "20000"
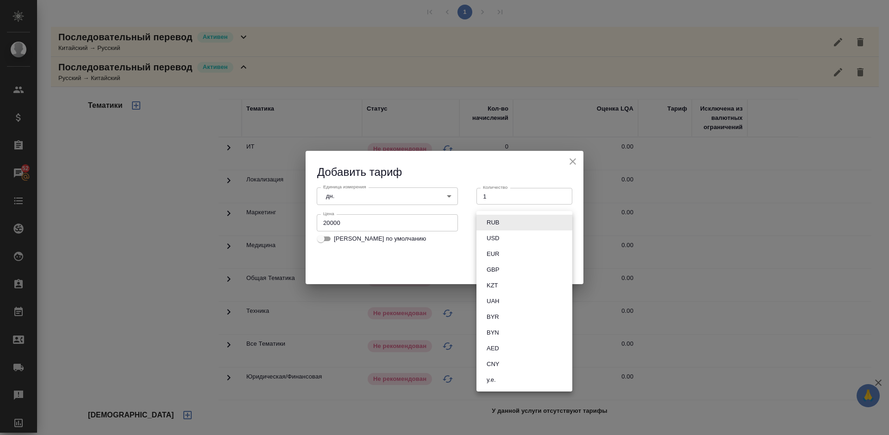
click at [533, 218] on body "🙏 .cls-1 fill:#fff; AWATERA [PERSON_NAME] Спецификации Заказы 52 Чаты Todo Прое…" at bounding box center [444, 217] width 889 height 435
click at [520, 218] on li "RUB" at bounding box center [525, 223] width 96 height 16
type input "RUB"
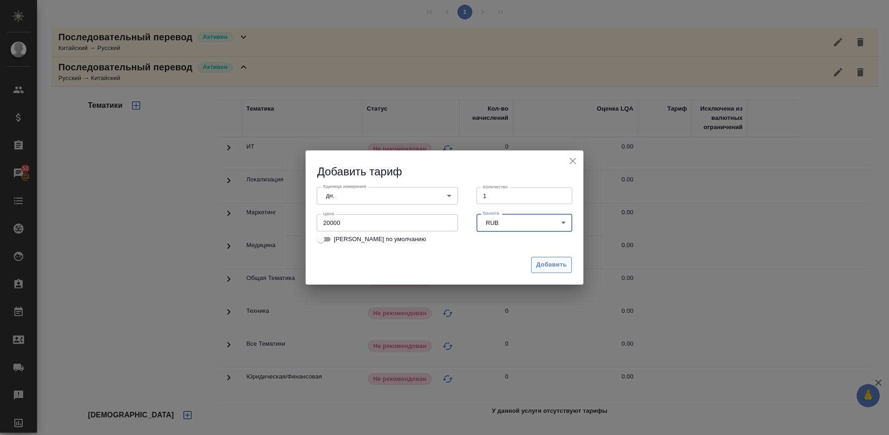
click at [542, 266] on span "Добавить" at bounding box center [551, 265] width 31 height 11
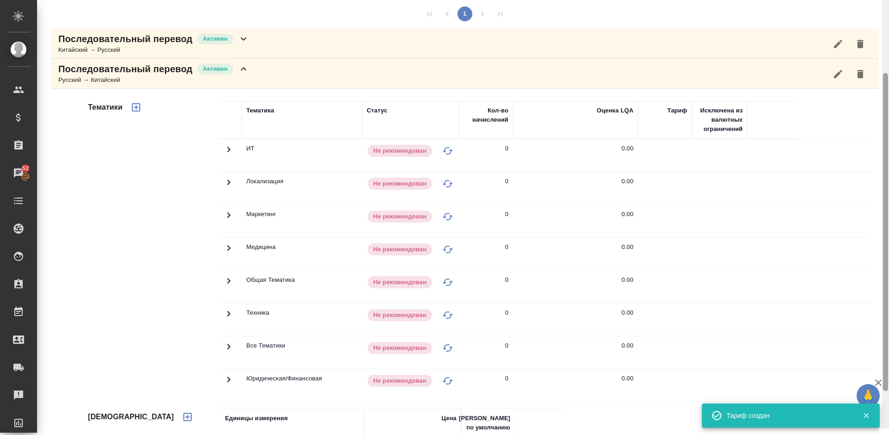
scroll to position [109, 0]
drag, startPoint x: 884, startPoint y: 123, endPoint x: 887, endPoint y: 113, distance: 10.0
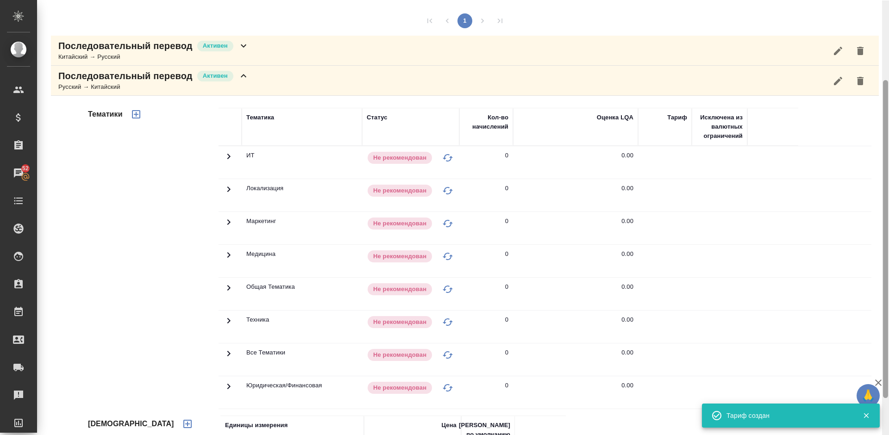
click at [887, 113] on div at bounding box center [885, 239] width 5 height 318
click at [136, 114] on icon "button" at bounding box center [136, 114] width 8 height 8
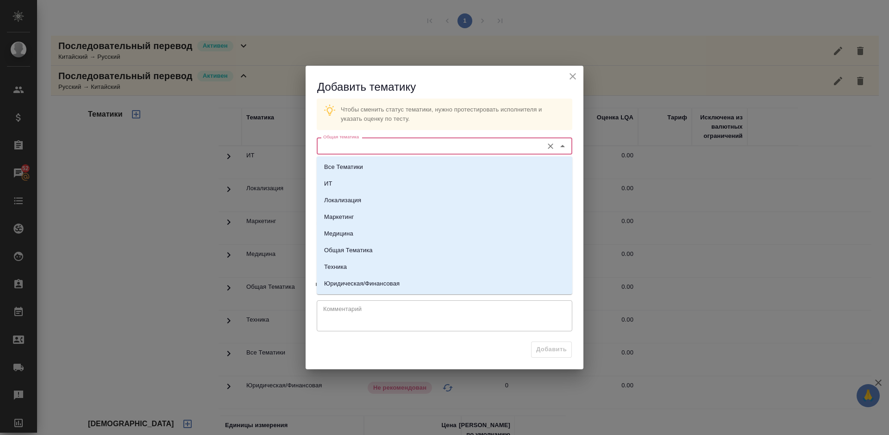
click at [370, 150] on input "Общая тематика" at bounding box center [429, 145] width 219 height 11
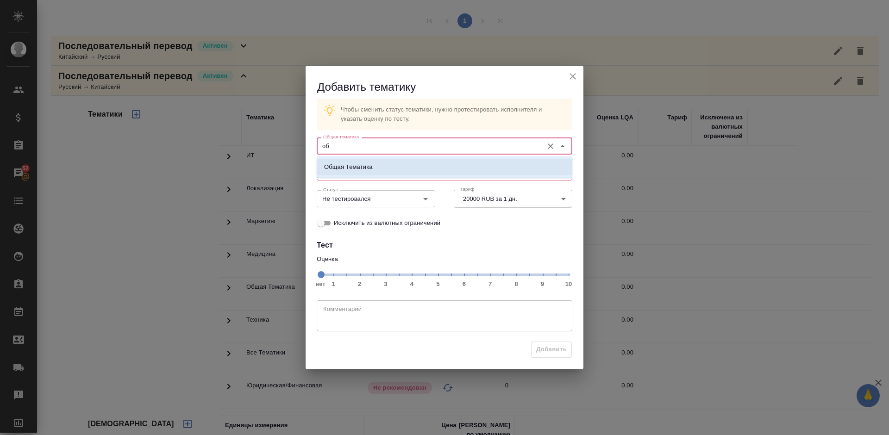
click at [384, 163] on li "Общая Тематика" at bounding box center [445, 167] width 256 height 17
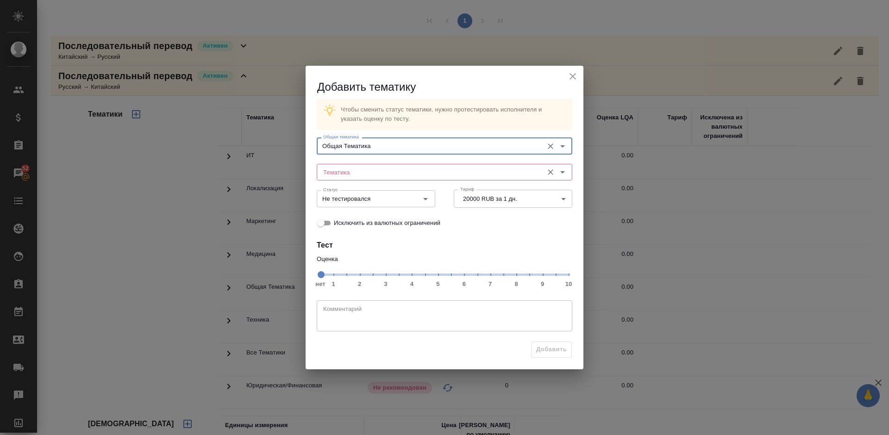
type input "Общая Тематика"
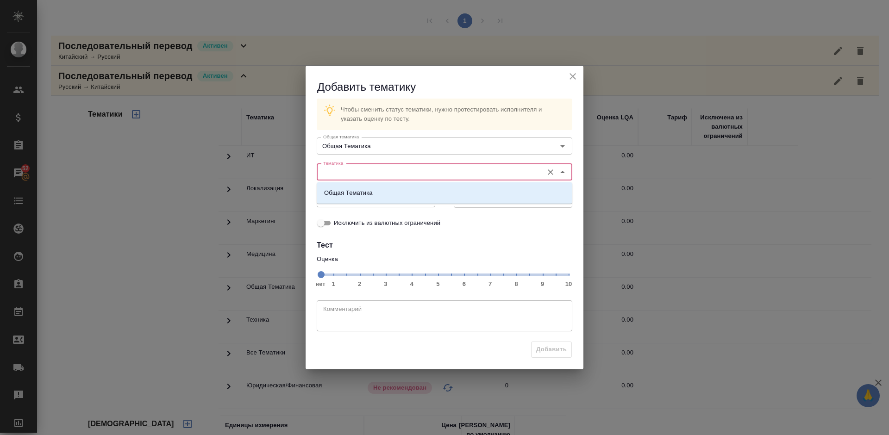
click at [367, 173] on input "Тематика" at bounding box center [429, 172] width 219 height 11
click at [387, 201] on li "Общая Тематика" at bounding box center [445, 193] width 256 height 17
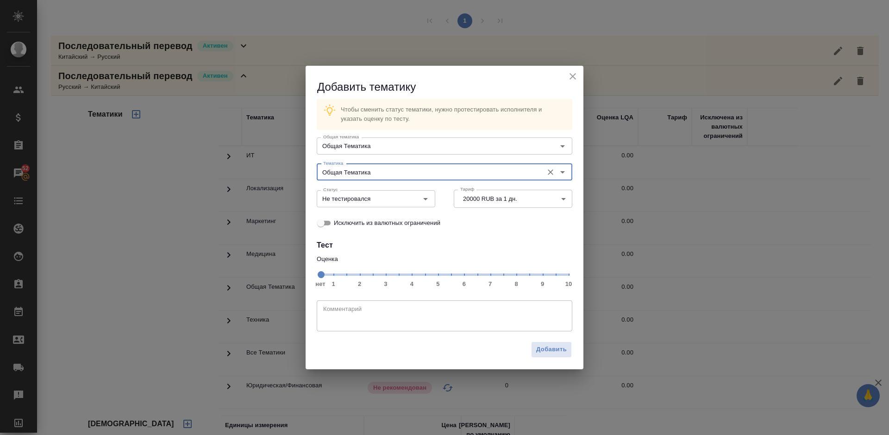
type input "Общая Тематика"
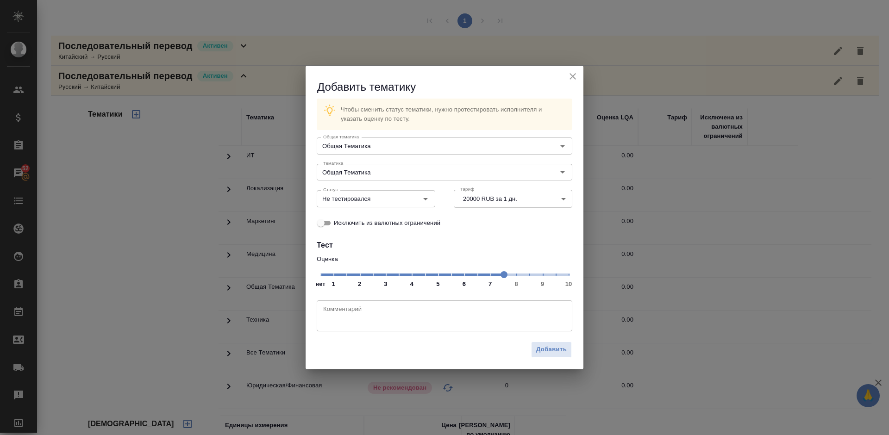
drag, startPoint x: 318, startPoint y: 275, endPoint x: 500, endPoint y: 275, distance: 182.0
click at [501, 275] on span at bounding box center [504, 274] width 7 height 7
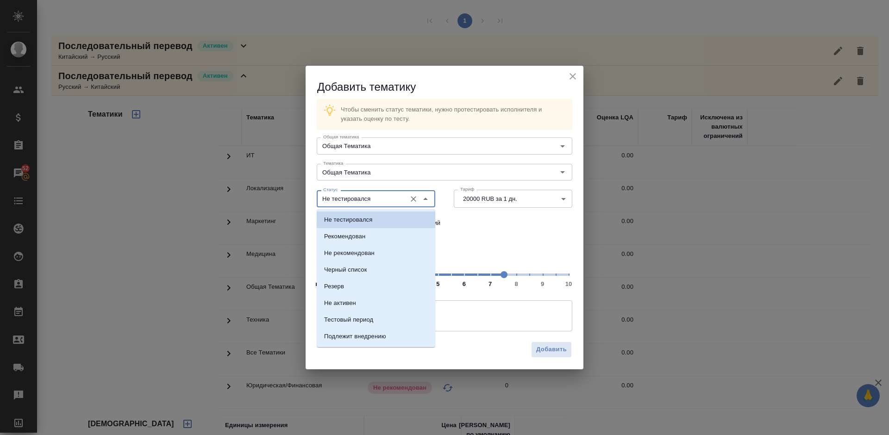
click at [387, 199] on input "Не тестировался" at bounding box center [361, 198] width 82 height 11
click at [381, 235] on li "Рекомендован" at bounding box center [376, 236] width 119 height 17
type input "Рекомендован"
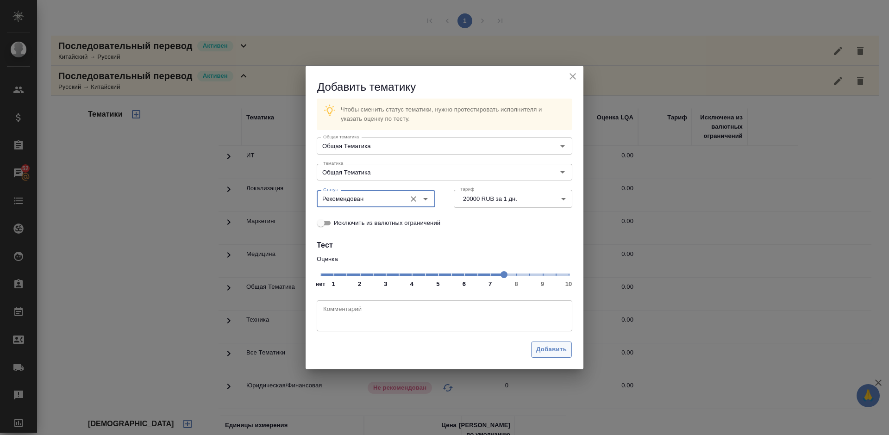
click at [542, 347] on span "Добавить" at bounding box center [551, 350] width 31 height 11
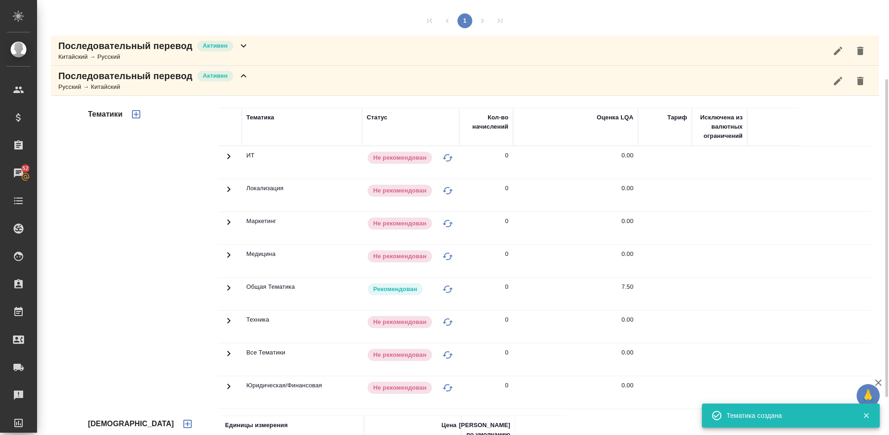
click at [279, 83] on div "Последовательный перевод Активен Русский → Китайский" at bounding box center [465, 81] width 828 height 30
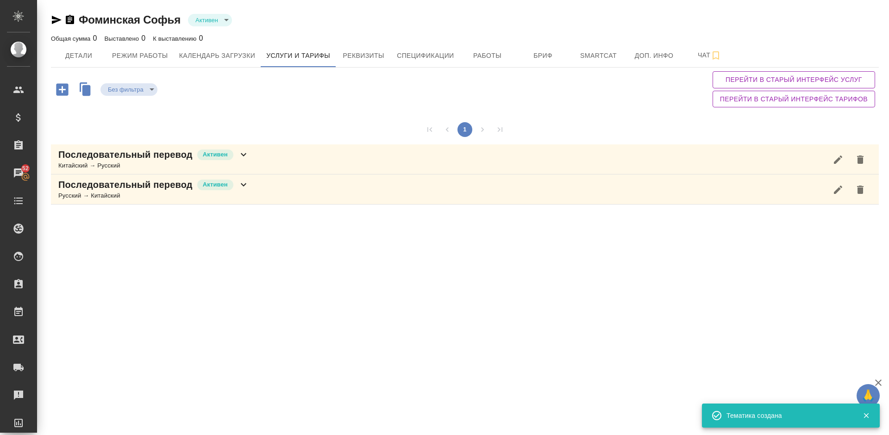
scroll to position [0, 0]
drag, startPoint x: 886, startPoint y: 183, endPoint x: 879, endPoint y: 63, distance: 120.2
click at [879, 63] on div "[PERSON_NAME] active Общая сумма 0 Выставлено 0 К выставлению 0 Детали Режим ра…" at bounding box center [463, 107] width 852 height 214
click at [94, 49] on button "Детали" at bounding box center [79, 55] width 56 height 23
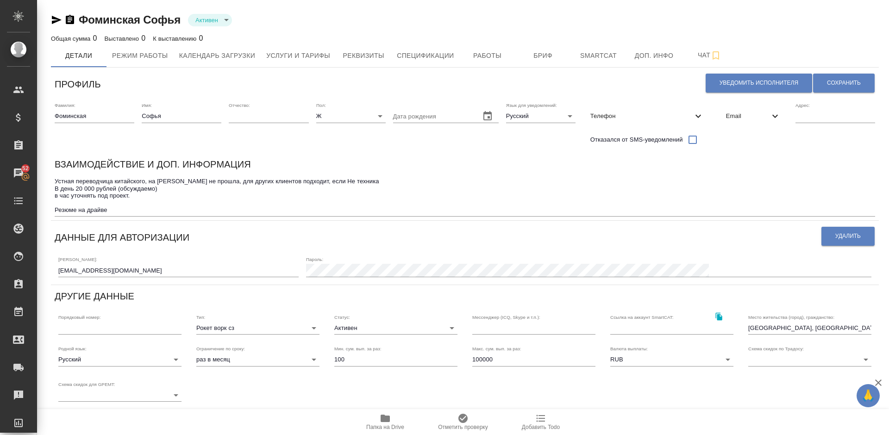
click at [385, 418] on icon "button" at bounding box center [385, 418] width 9 height 7
click at [754, 83] on span "Уведомить исполнителя" at bounding box center [759, 83] width 79 height 8
type textarea "Loremi dolo, Sitam! Consectetura e seddoeius temporincid ut laboreetdol magnaal…"
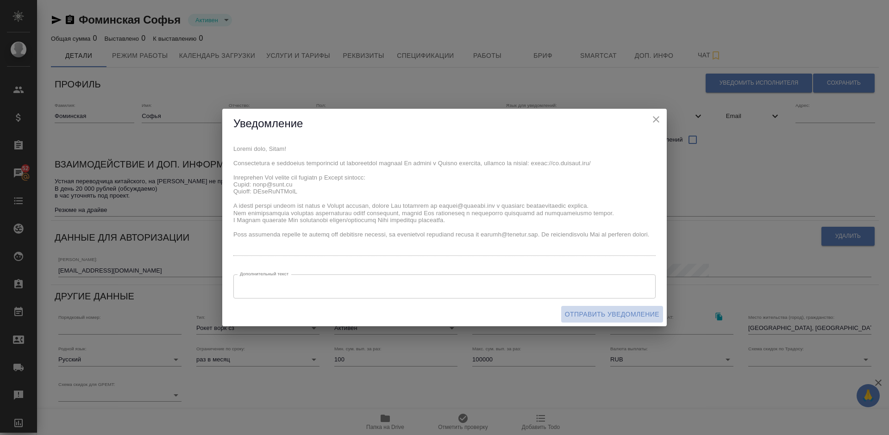
click at [586, 314] on span "Отправить уведомление" at bounding box center [612, 315] width 94 height 12
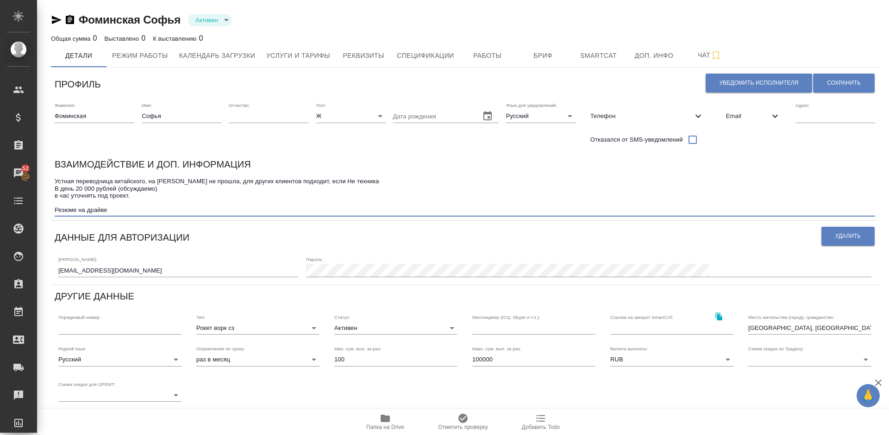
click at [352, 180] on textarea "Устная переводчица китайского, на [PERSON_NAME] не прошла, для других клиентов …" at bounding box center [465, 196] width 821 height 36
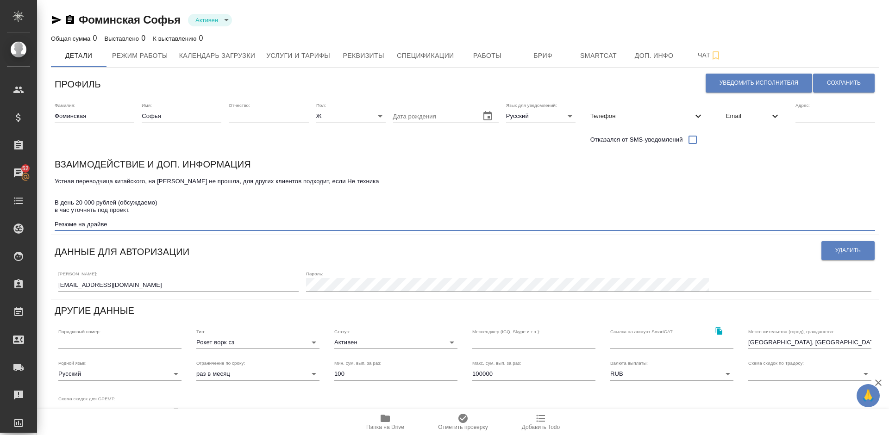
paste textarea "В целом с техническим переводом сложности, но бизнес тематика кандидату знакома…"
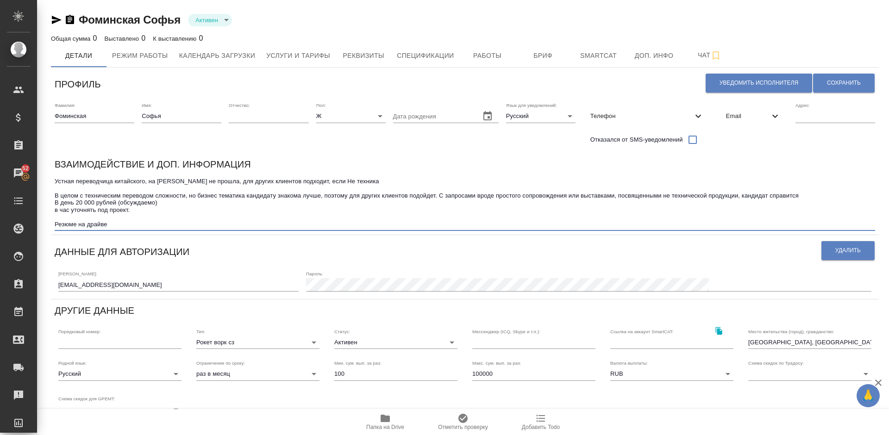
click at [440, 197] on textarea "Устная переводчица китайского, на [PERSON_NAME] не прошла, для других клиентов …" at bounding box center [465, 203] width 821 height 50
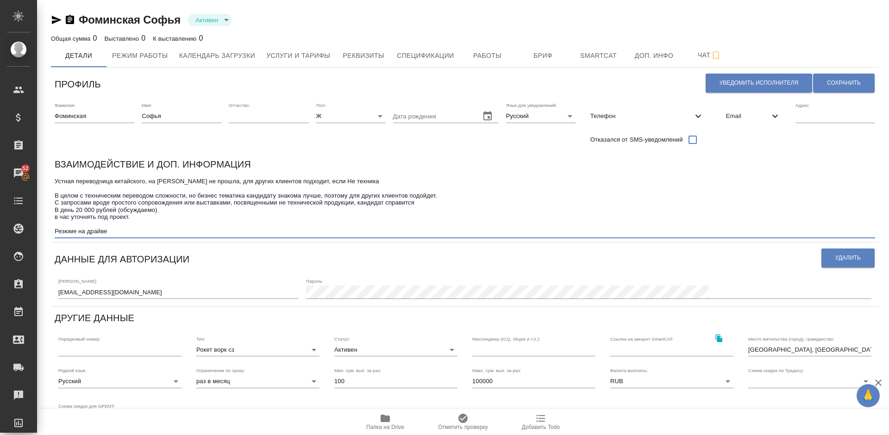
click at [424, 202] on textarea "Устная переводчица китайского, на [PERSON_NAME] не прошла, для других клиентов …" at bounding box center [465, 206] width 821 height 57
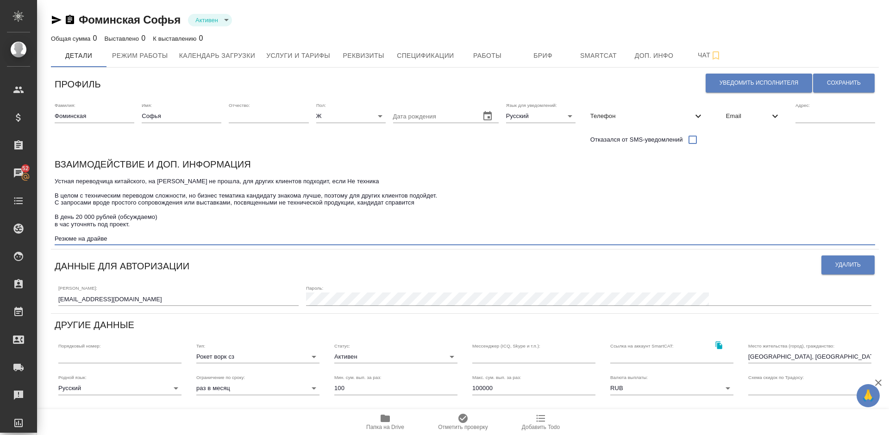
click at [55, 195] on textarea "Устная переводчица китайского, на [PERSON_NAME] не прошла, для других клиентов …" at bounding box center [465, 210] width 821 height 64
click at [421, 204] on textarea "Устная переводчица китайского, на [PERSON_NAME] не прошла, для других клиентов …" at bounding box center [465, 210] width 821 height 64
type textarea "Устная переводчица китайского, на [PERSON_NAME] не прошла, для других клиентов …"
click at [839, 81] on span "Сохранить" at bounding box center [844, 83] width 34 height 8
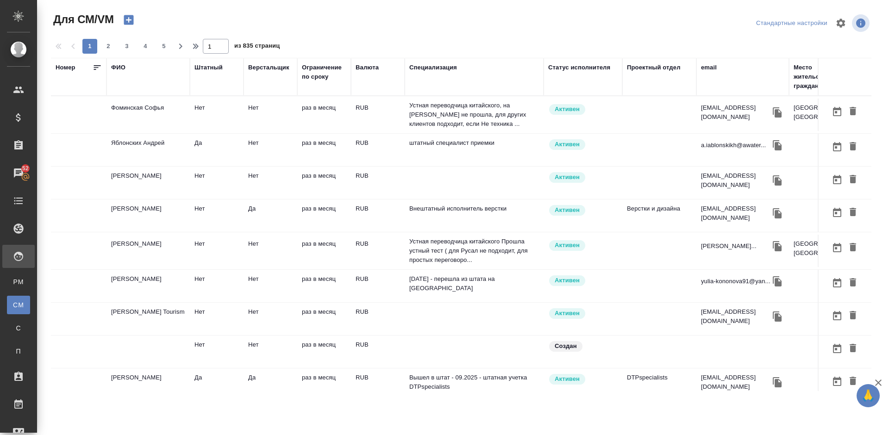
click at [171, 258] on td "Нуждова Екатерина" at bounding box center [148, 251] width 83 height 32
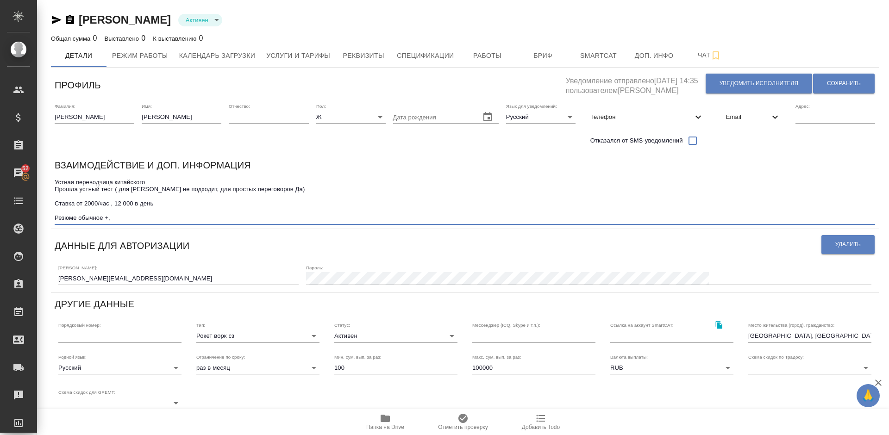
click at [196, 189] on textarea "Устная переводчица китайского Прошла устный тест ( для Русал не подходит, для п…" at bounding box center [465, 200] width 821 height 43
type textarea "Устная переводчица китайского Прошла устный тест ( для Русал не подходит, для о…"
click at [835, 83] on span "Сохранить" at bounding box center [844, 84] width 34 height 8
